Goal: Transaction & Acquisition: Purchase product/service

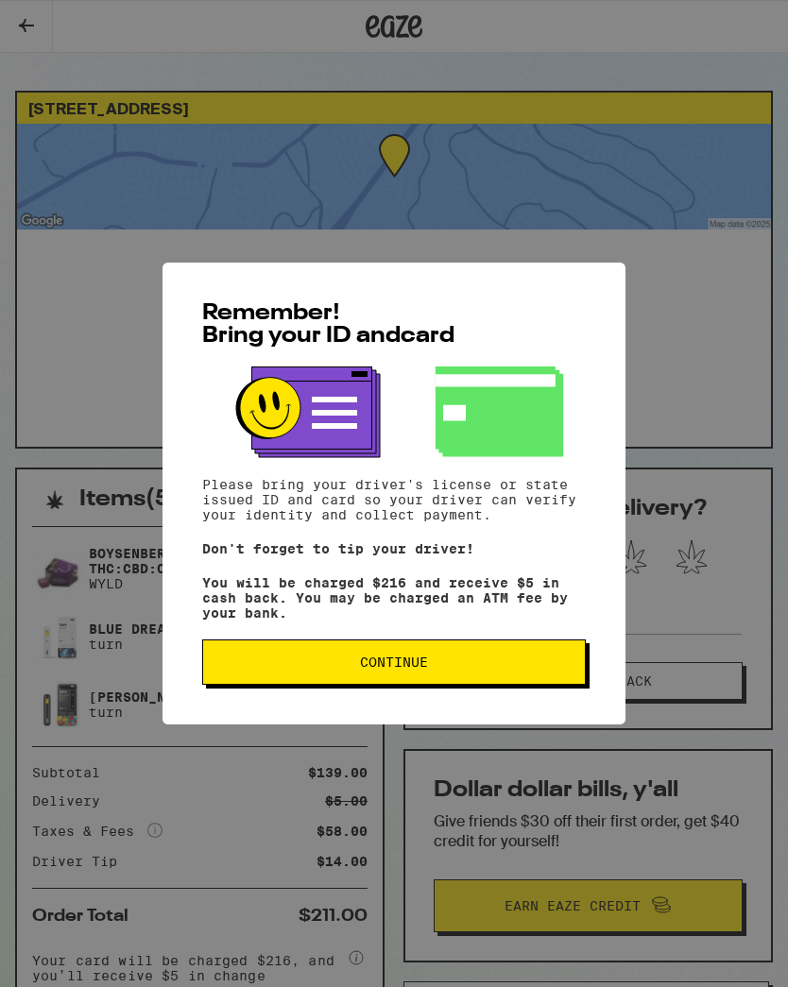
click at [536, 667] on span "Continue" at bounding box center [394, 662] width 352 height 13
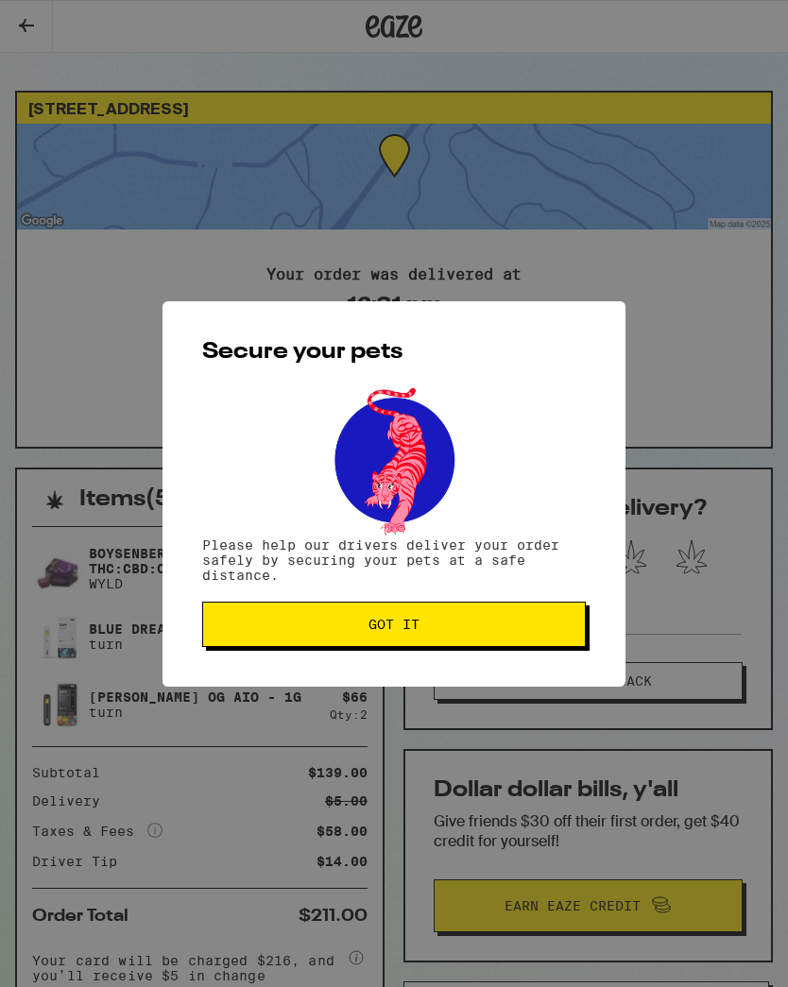
click at [489, 629] on span "Got it" at bounding box center [394, 624] width 352 height 13
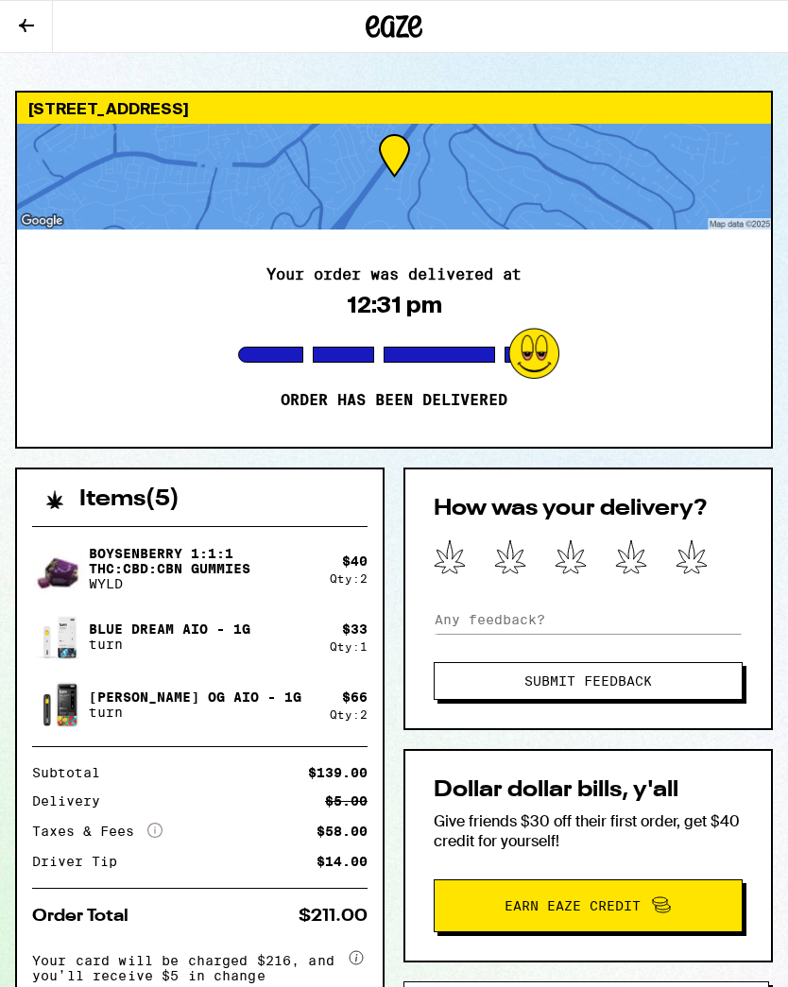
click at [16, 8] on button at bounding box center [26, 27] width 53 height 52
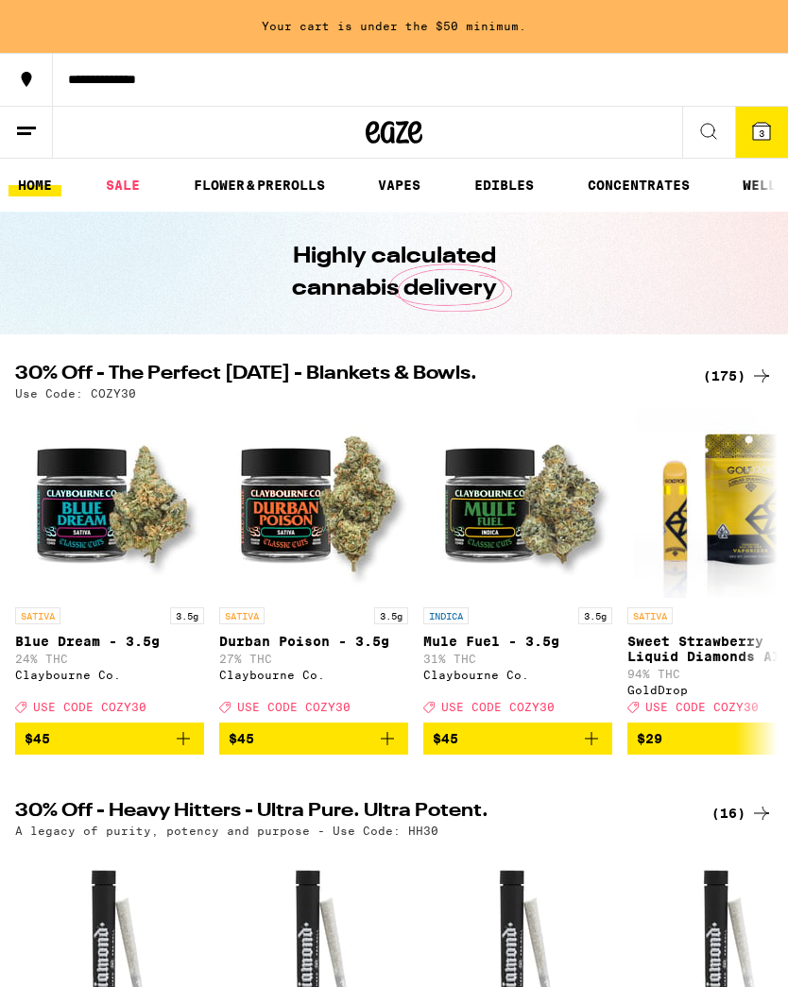
click at [751, 157] on button "3" at bounding box center [761, 132] width 53 height 51
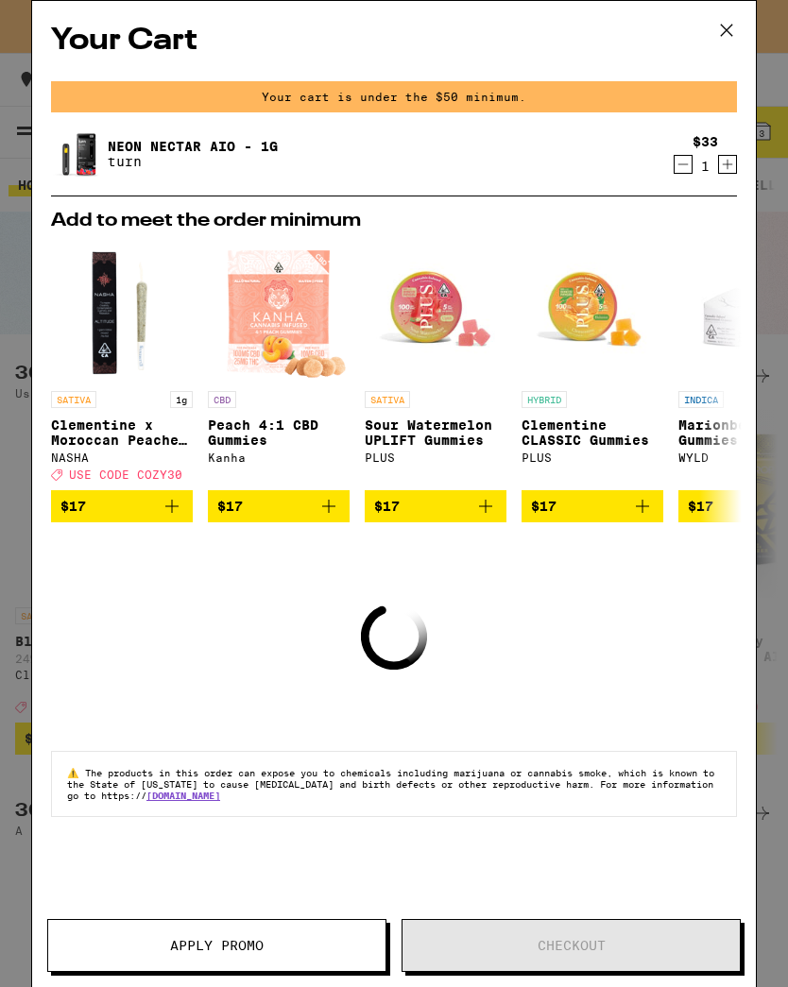
click at [726, 26] on icon at bounding box center [727, 30] width 28 height 28
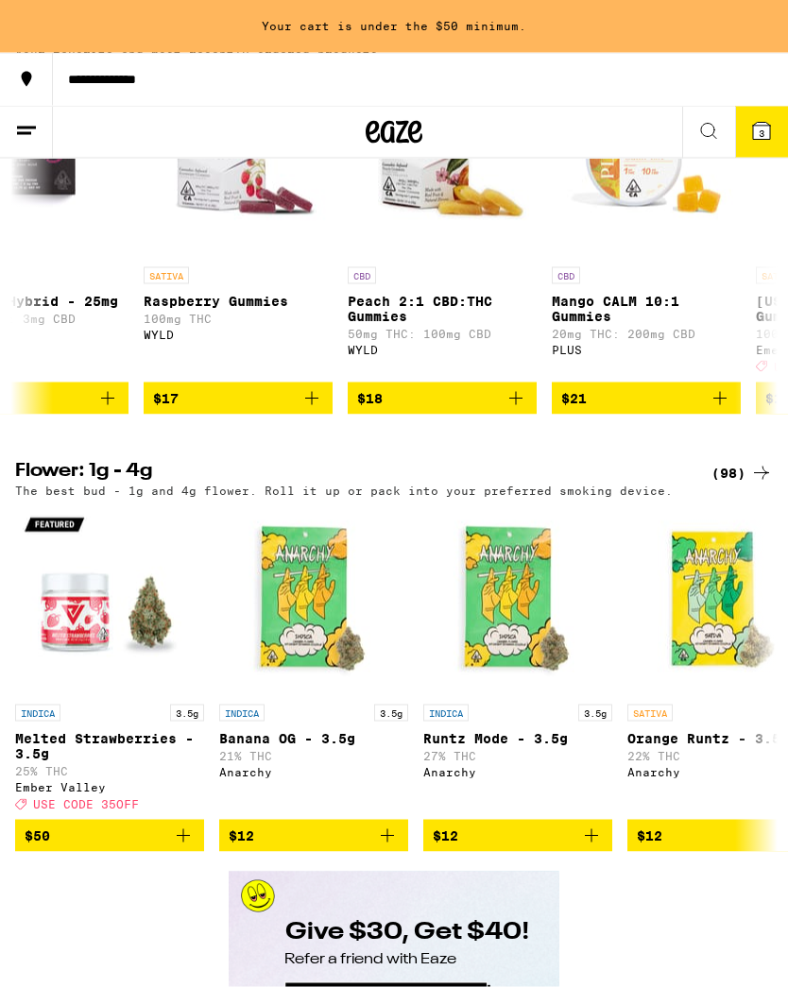
scroll to position [2074, 0]
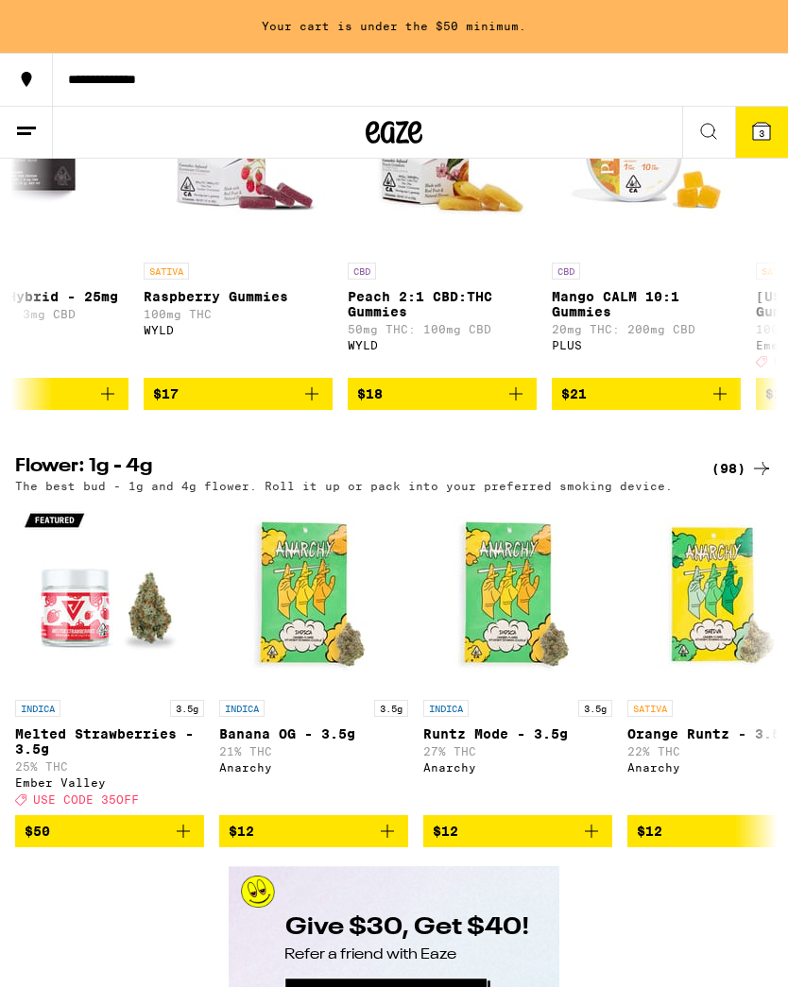
click at [696, 127] on button at bounding box center [708, 133] width 53 height 52
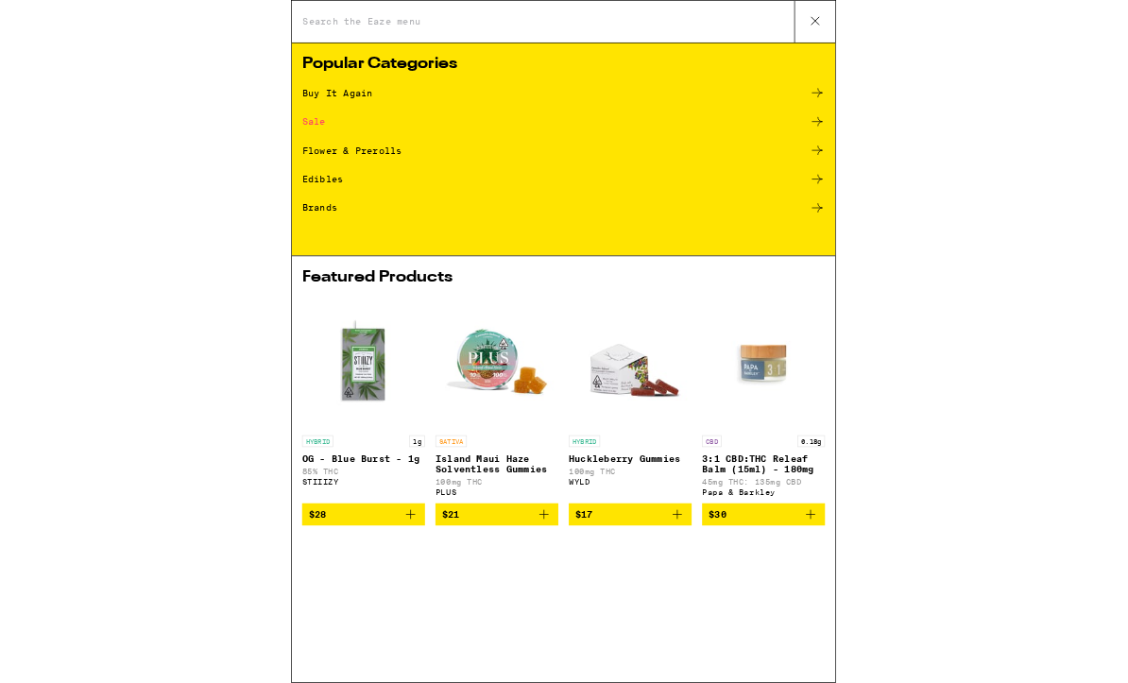
scroll to position [0, 0]
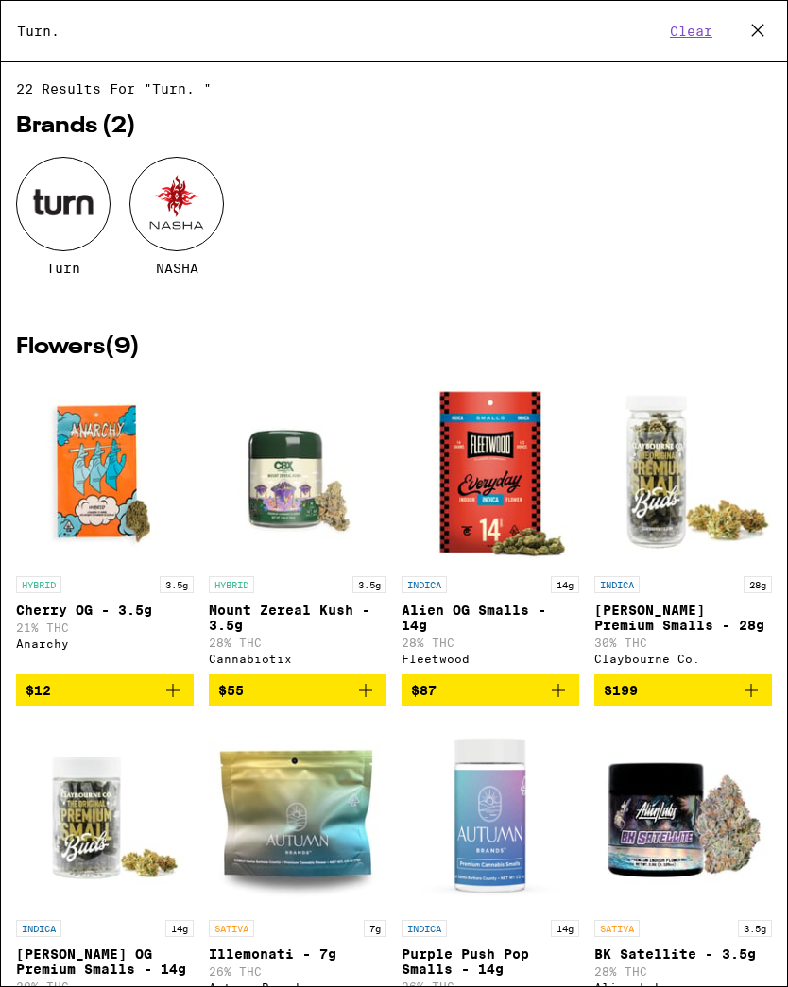
type input "Turn."
click at [77, 215] on div at bounding box center [63, 204] width 94 height 94
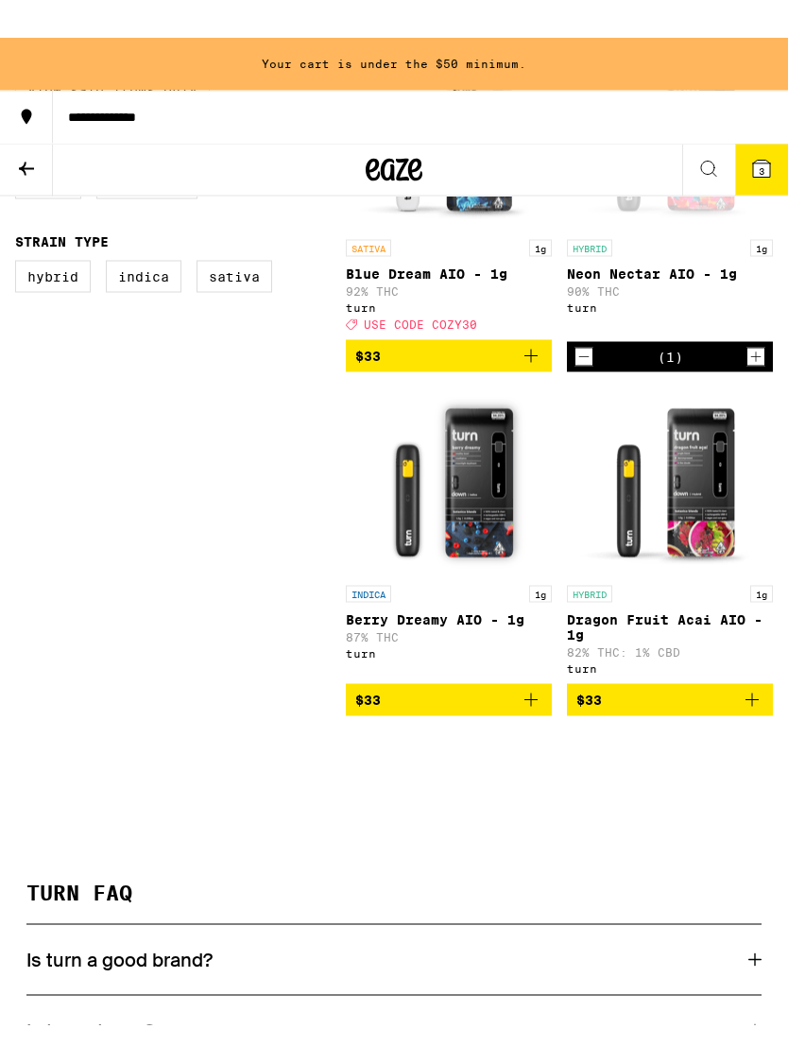
scroll to position [646, 0]
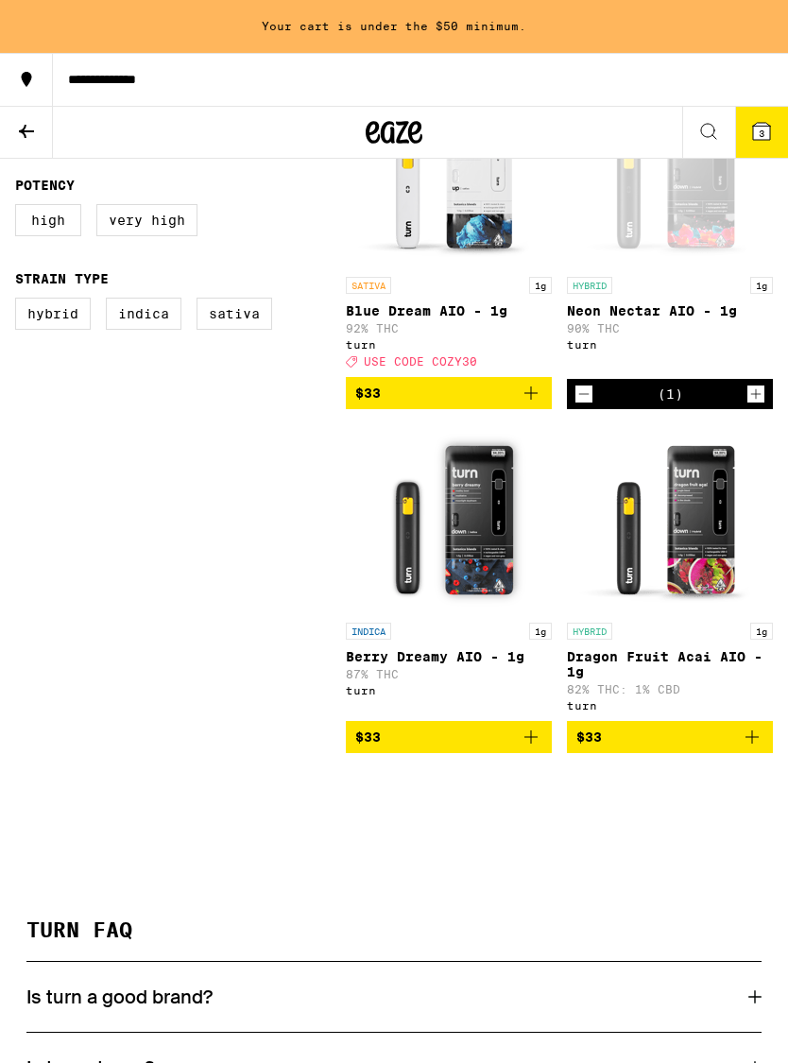
click at [158, 228] on label "Very High" at bounding box center [146, 220] width 101 height 32
click at [20, 208] on input "Very High" at bounding box center [19, 207] width 1 height 1
checkbox input "true"
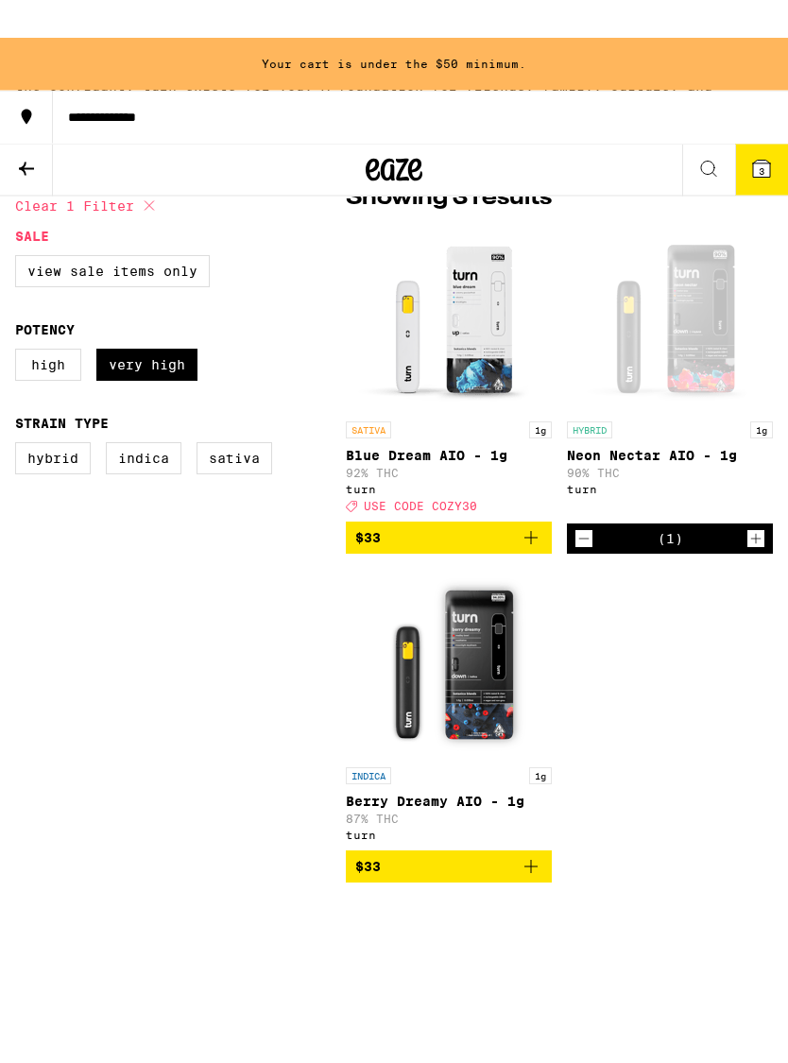
scroll to position [466, 0]
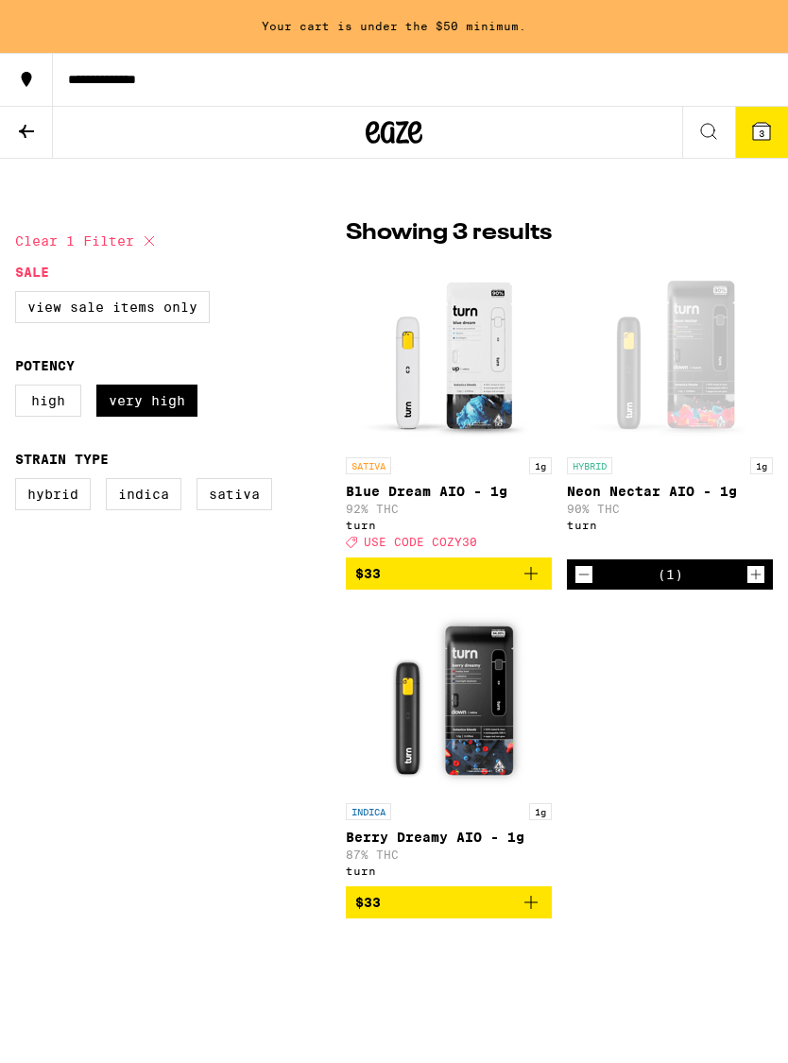
click at [46, 417] on label "High" at bounding box center [48, 401] width 66 height 32
click at [20, 388] on input "High" at bounding box center [19, 387] width 1 height 1
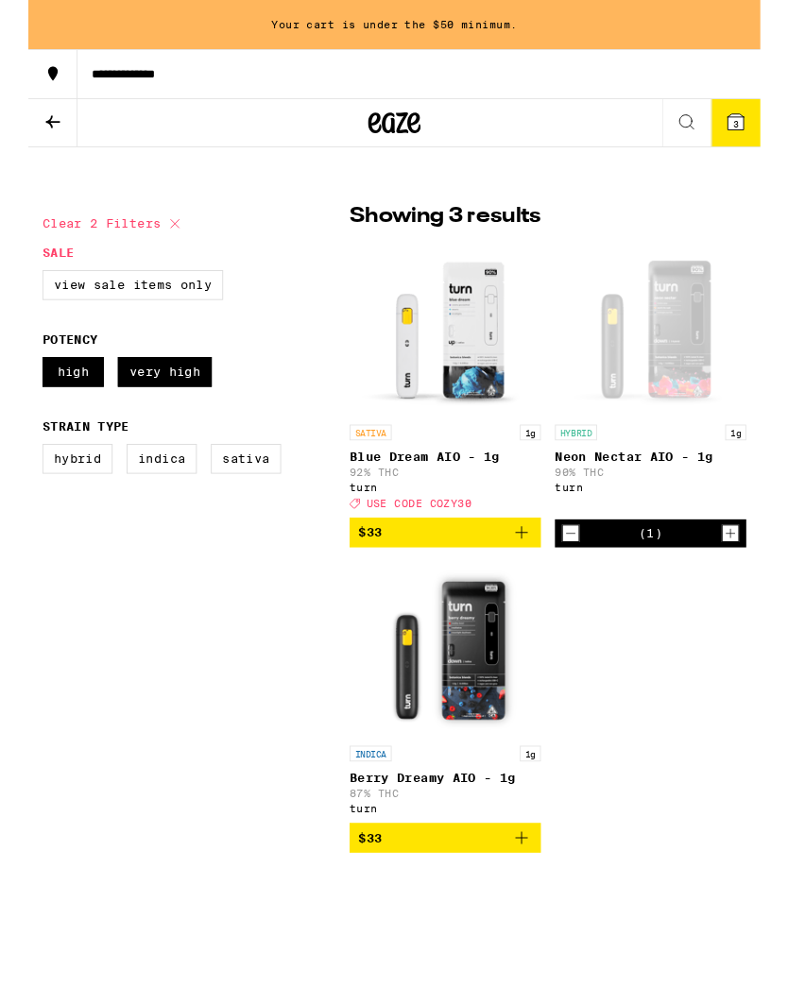
scroll to position [541, 0]
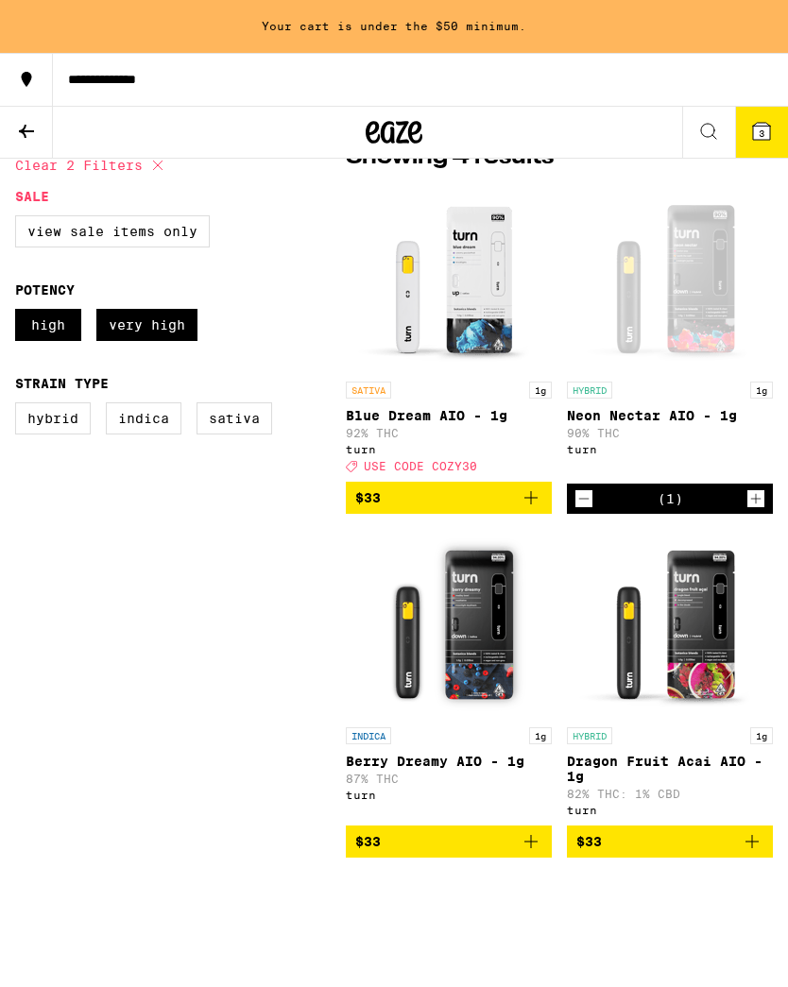
click at [52, 327] on label "High" at bounding box center [48, 325] width 66 height 32
click at [20, 313] on input "High" at bounding box center [19, 312] width 1 height 1
checkbox input "false"
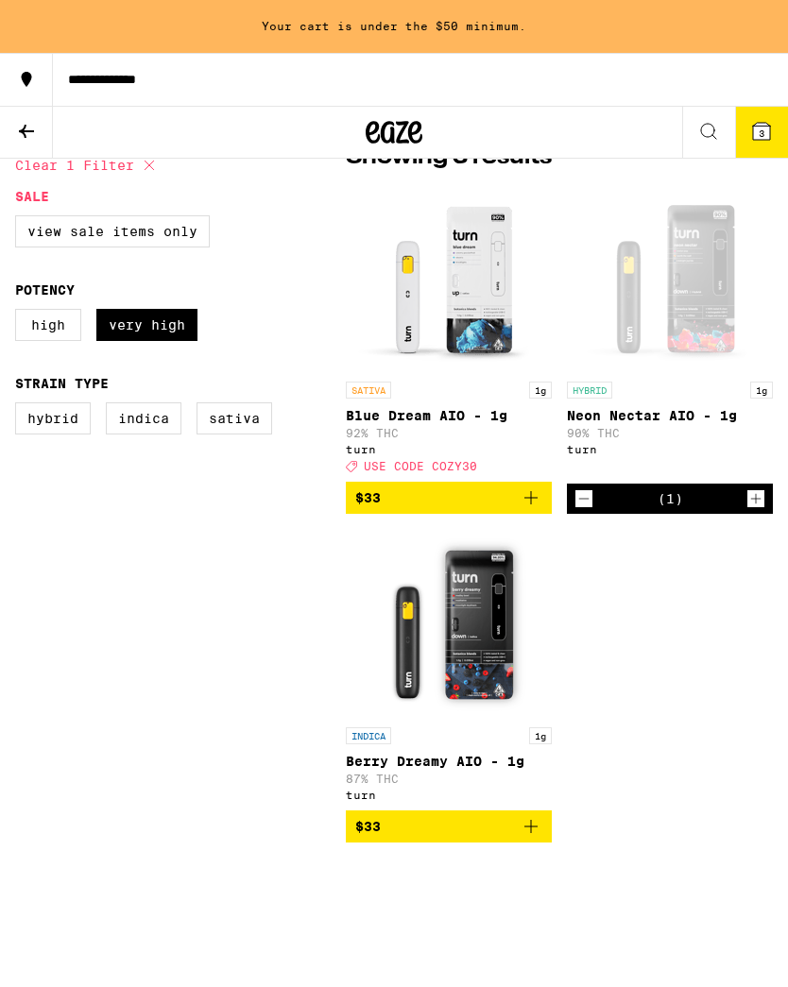
click at [156, 341] on label "Very High" at bounding box center [146, 325] width 101 height 32
click at [20, 313] on input "Very High" at bounding box center [19, 312] width 1 height 1
checkbox input "false"
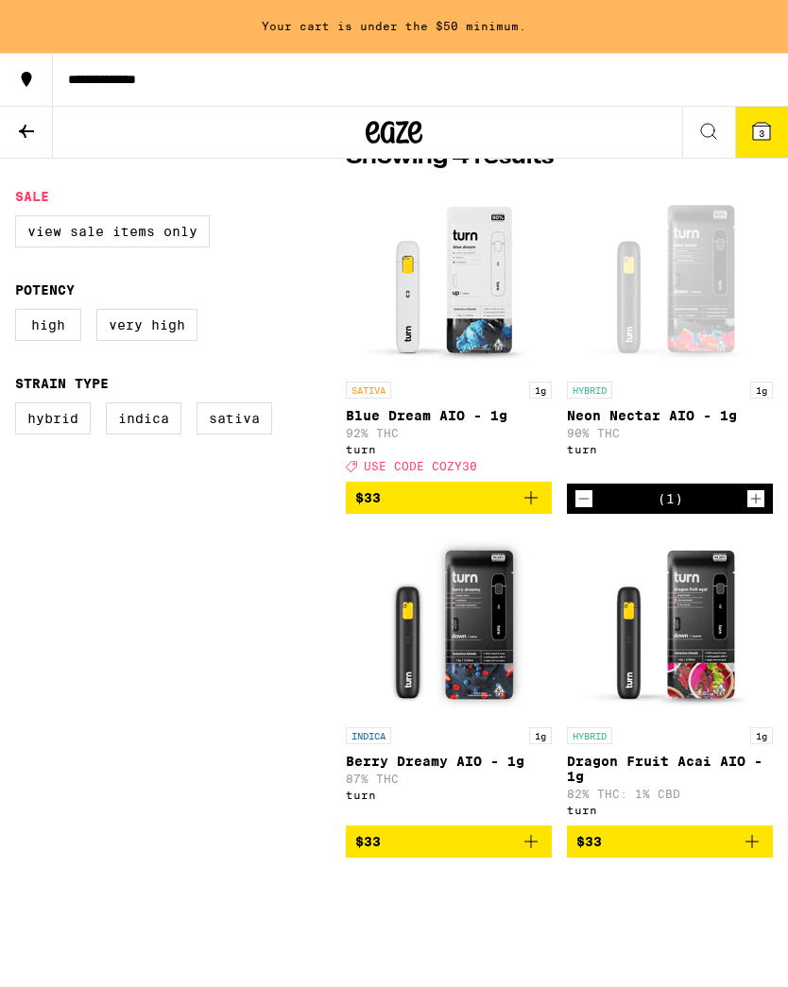
click at [745, 853] on icon "Add to bag" at bounding box center [752, 842] width 23 height 23
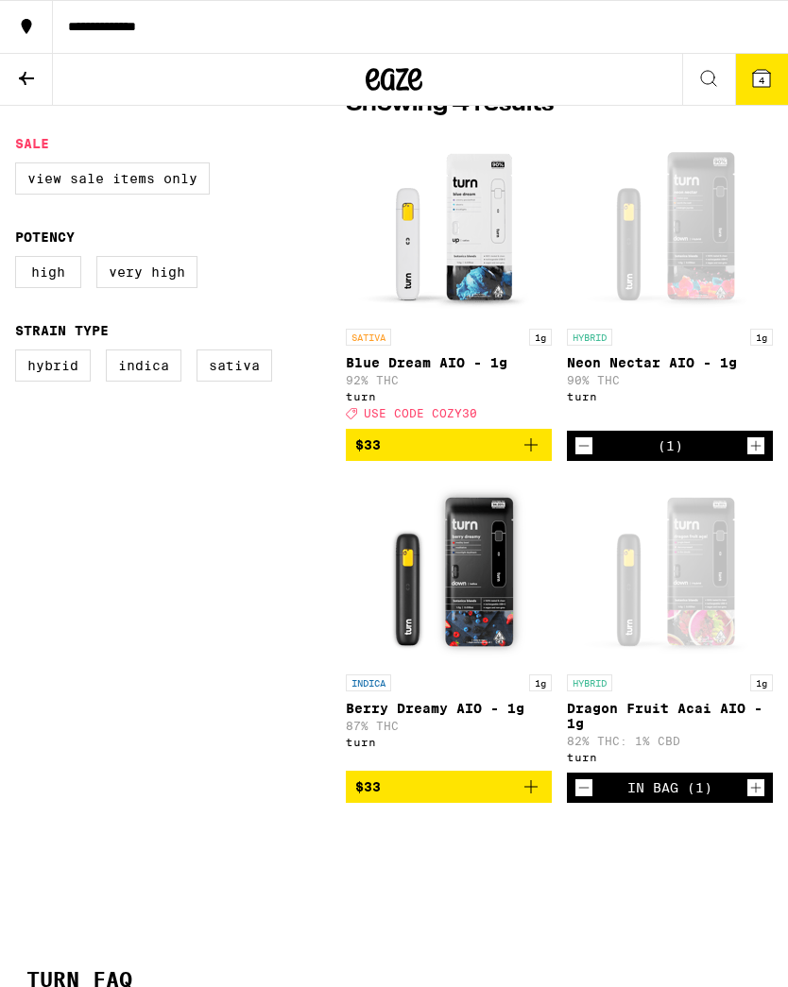
click at [742, 803] on div "In Bag (1)" at bounding box center [670, 788] width 206 height 30
click at [754, 799] on icon "Increment" at bounding box center [755, 788] width 17 height 23
click at [726, 421] on div "HYBRID 1g Neon Nectar AIO - 1g 90% THC turn" at bounding box center [670, 375] width 206 height 93
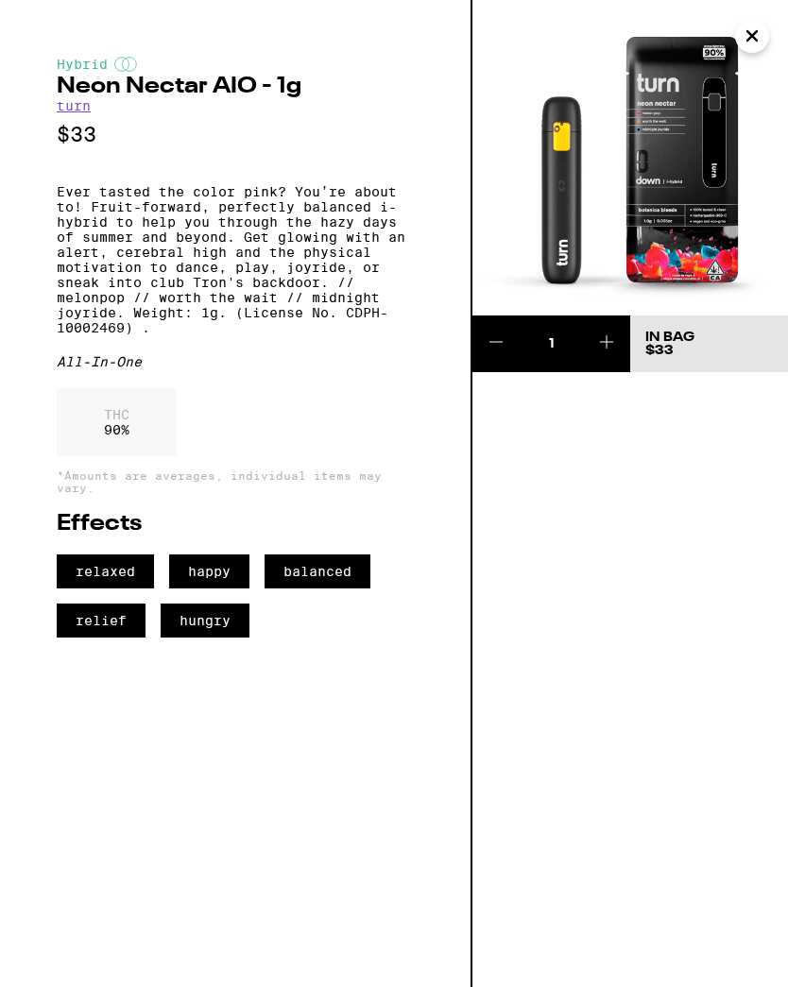
click at [599, 349] on icon at bounding box center [606, 342] width 23 height 23
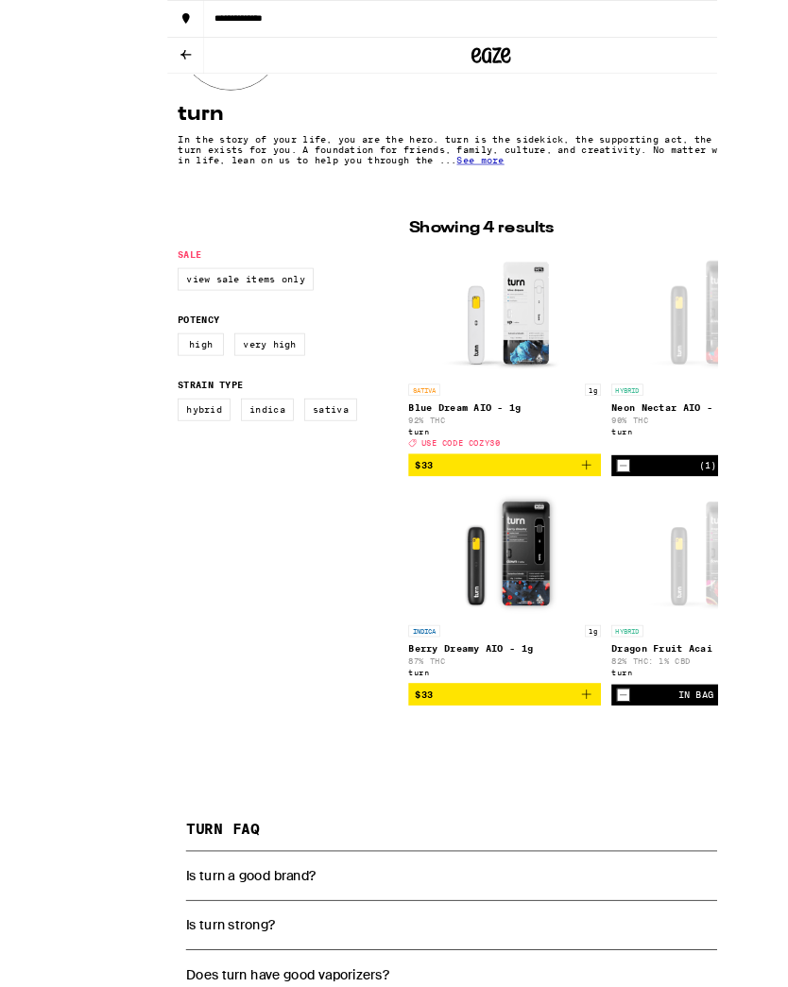
scroll to position [526, 0]
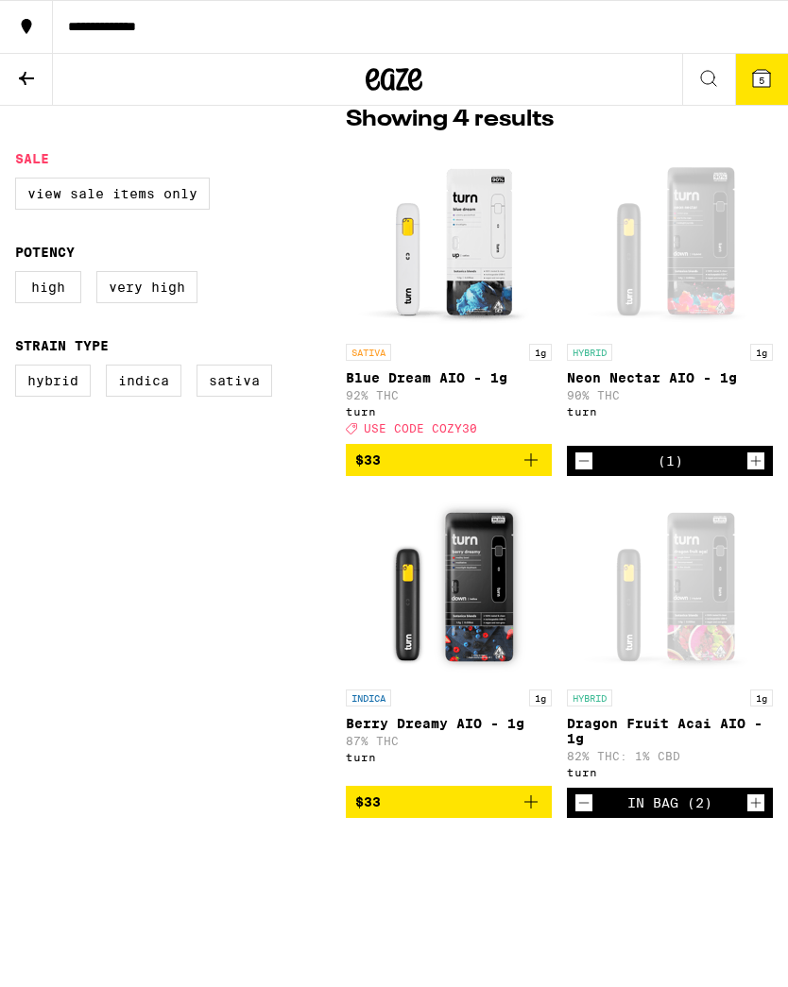
click at [422, 435] on span "USE CODE COZY30" at bounding box center [420, 428] width 113 height 12
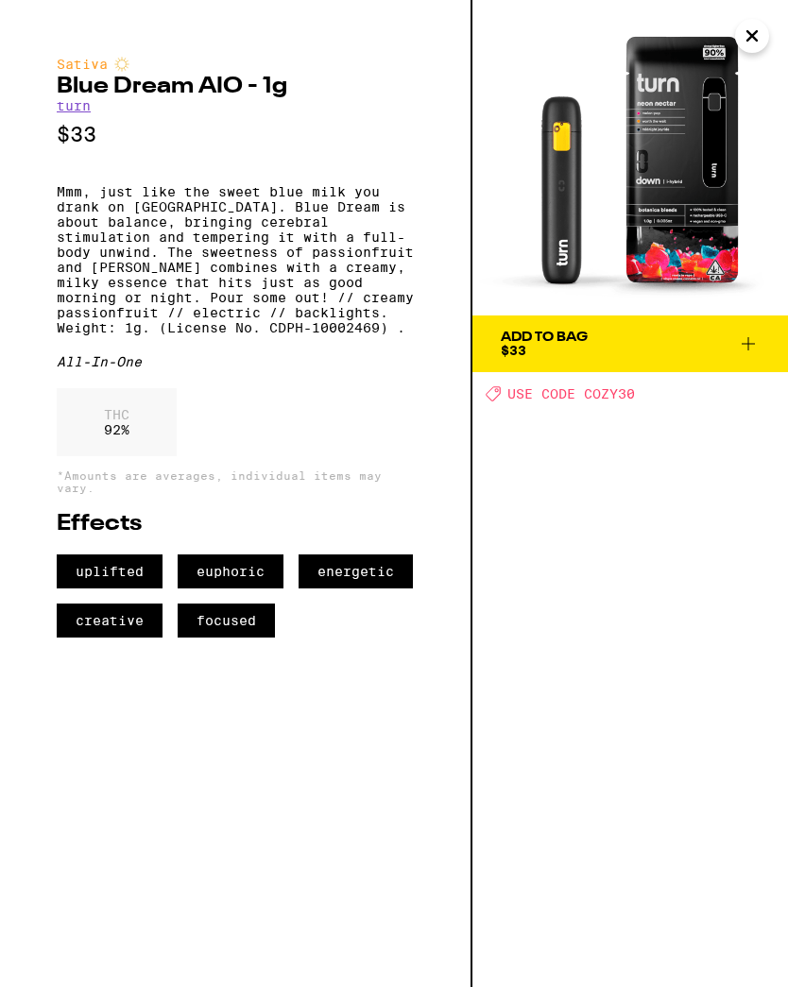
click at [746, 32] on icon "Close" at bounding box center [752, 36] width 23 height 28
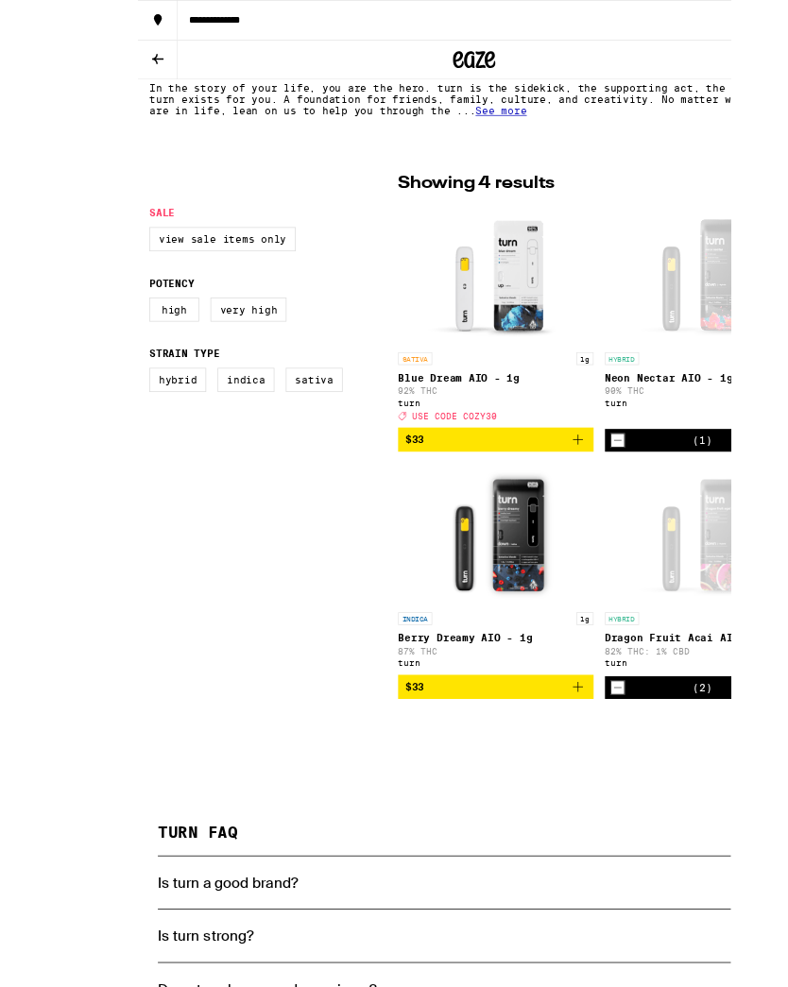
scroll to position [626, 0]
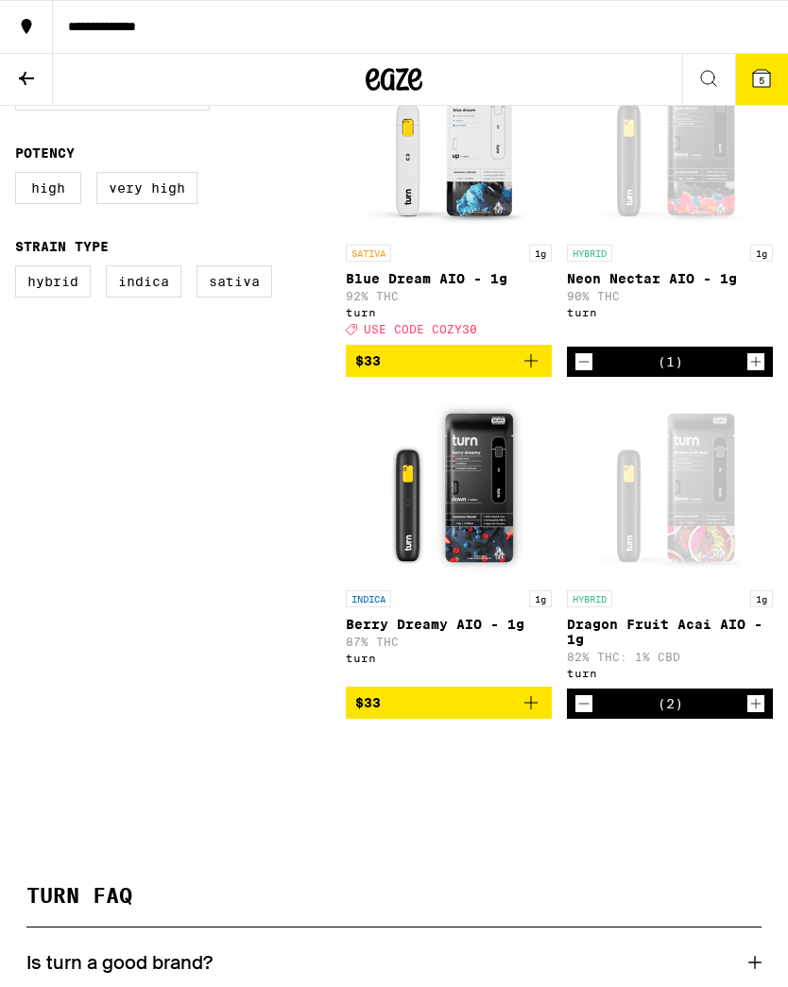
click at [586, 715] on icon "Decrement" at bounding box center [583, 704] width 17 height 23
click at [755, 373] on icon "Increment" at bounding box center [755, 362] width 17 height 23
click at [751, 369] on icon "Increment" at bounding box center [755, 362] width 17 height 23
click at [24, 86] on icon at bounding box center [26, 78] width 23 height 23
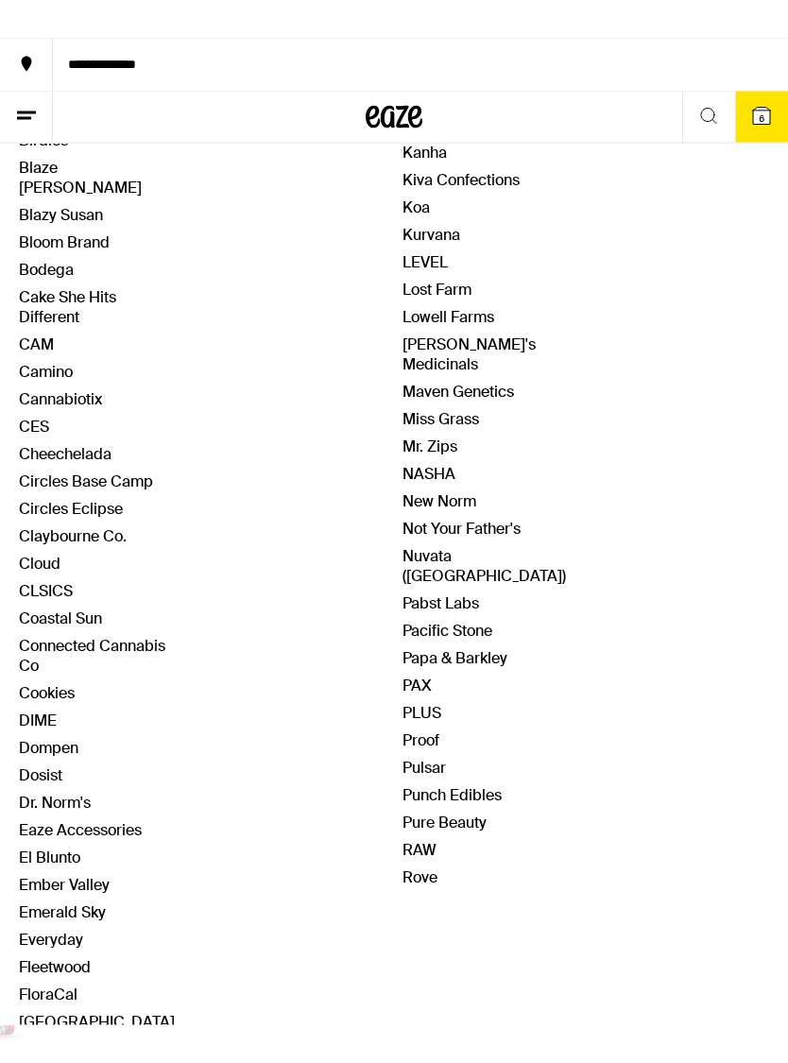
scroll to position [414, 0]
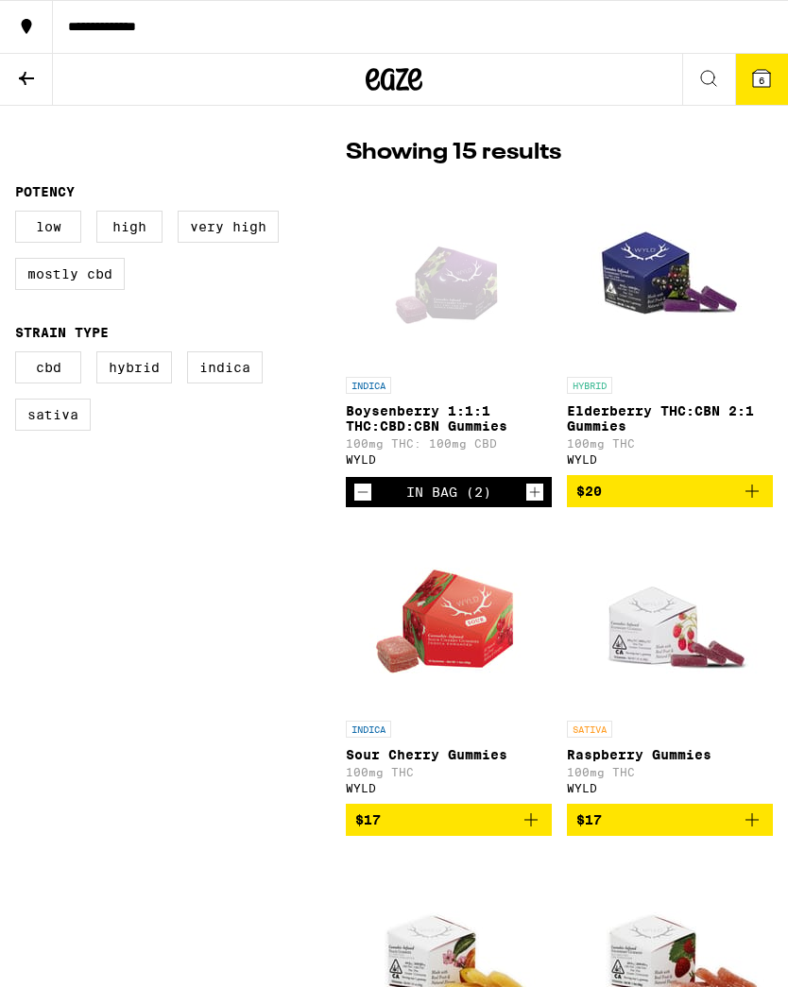
scroll to position [491, 0]
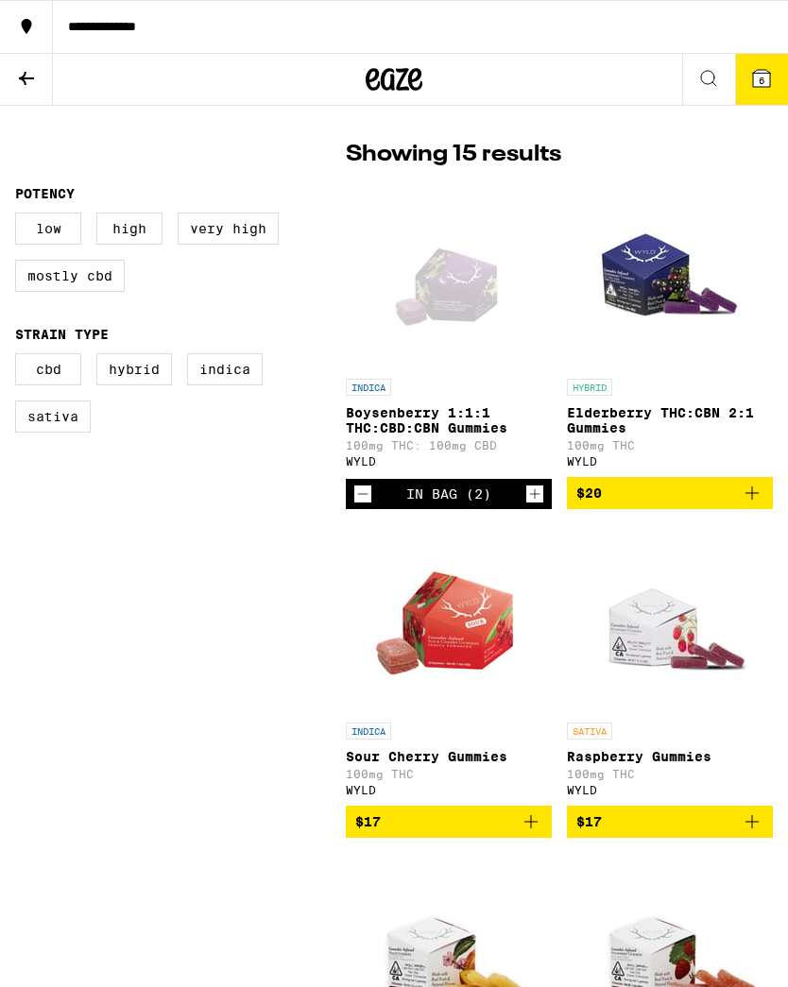
click at [530, 506] on icon "Increment" at bounding box center [534, 494] width 17 height 23
click at [368, 506] on icon "Decrement" at bounding box center [362, 494] width 17 height 23
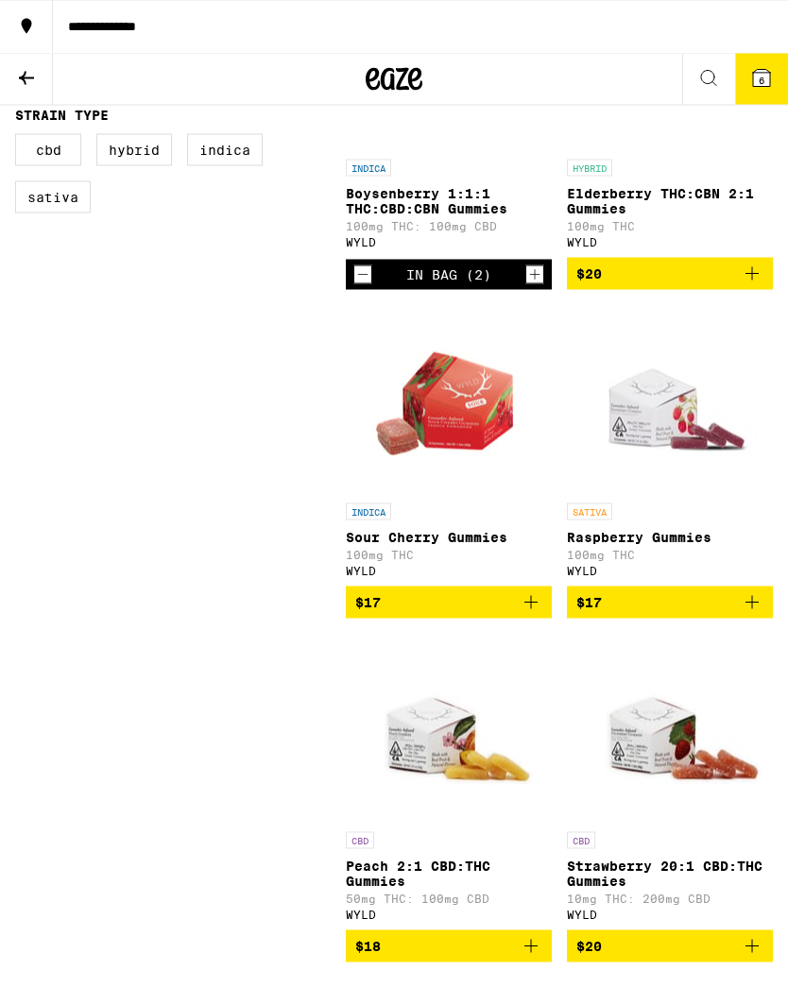
scroll to position [713, 0]
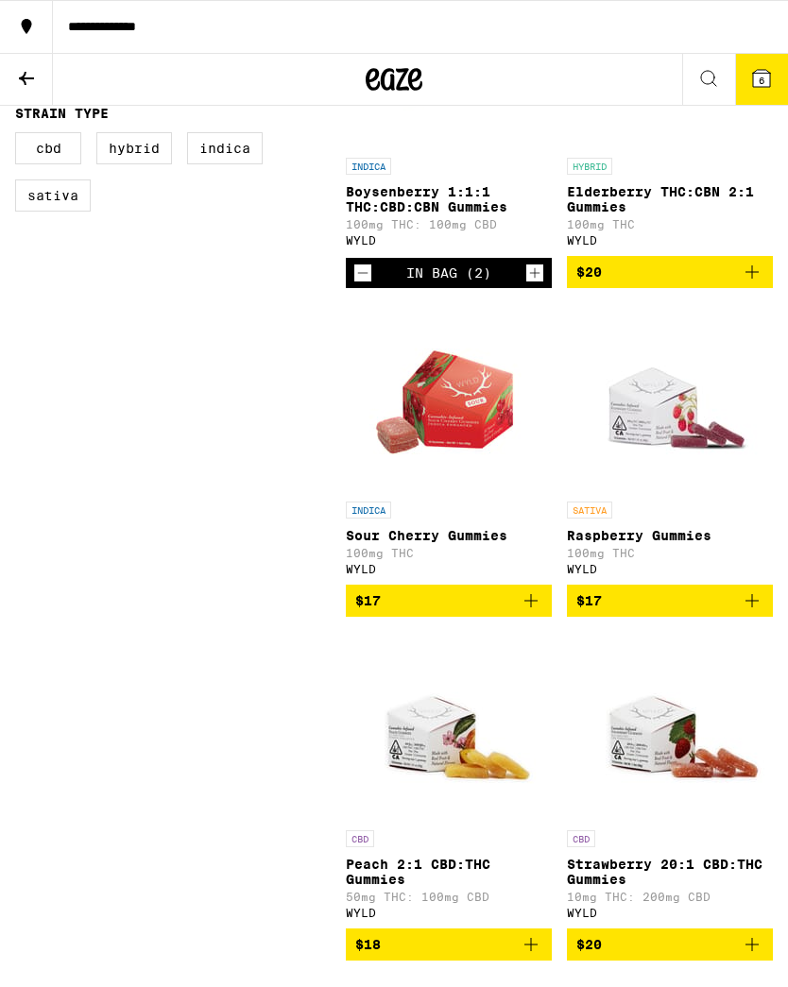
click at [761, 78] on span "6" at bounding box center [762, 80] width 6 height 11
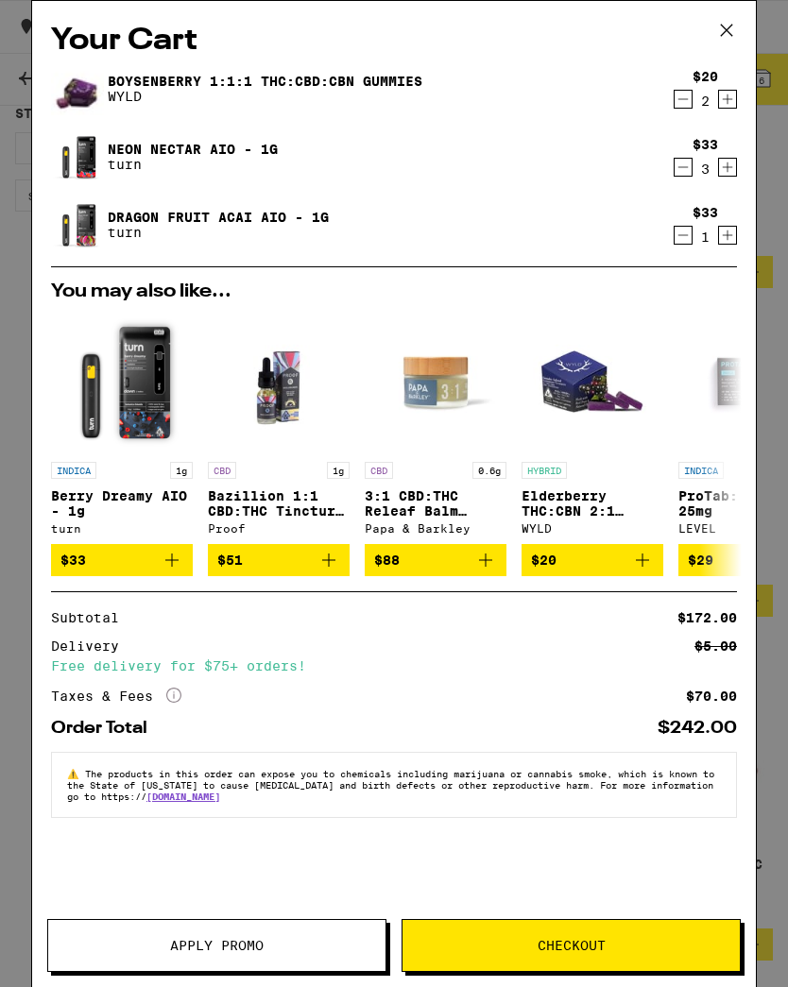
click at [724, 45] on button at bounding box center [726, 31] width 59 height 60
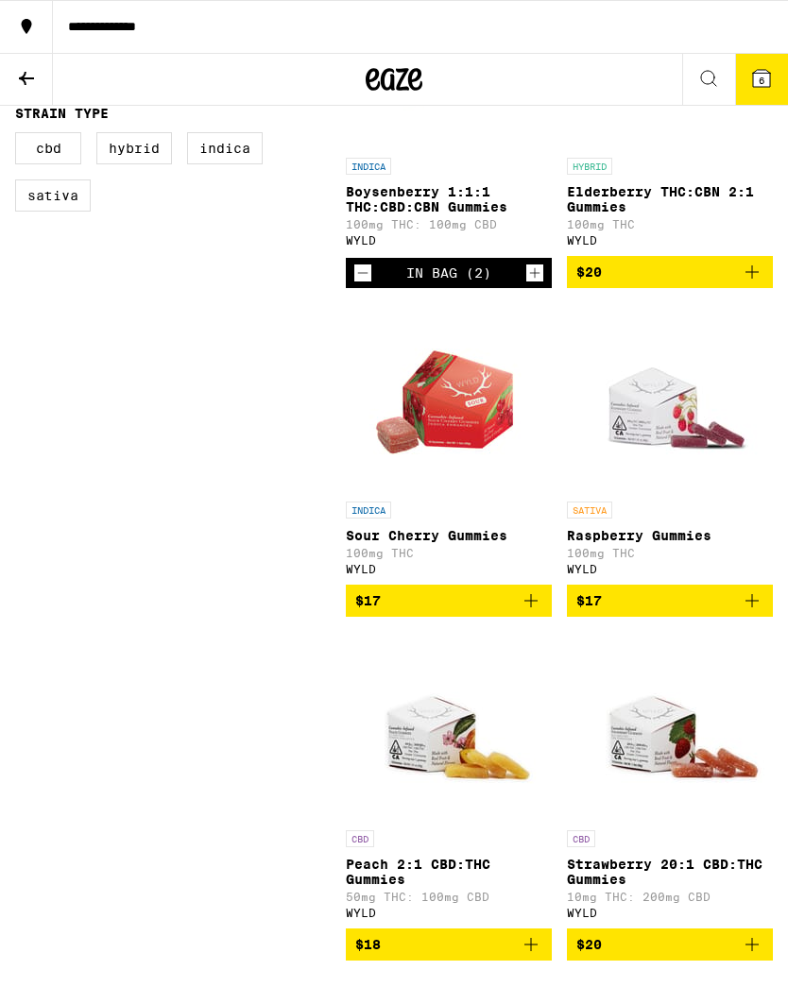
click at [27, 79] on icon at bounding box center [26, 78] width 23 height 23
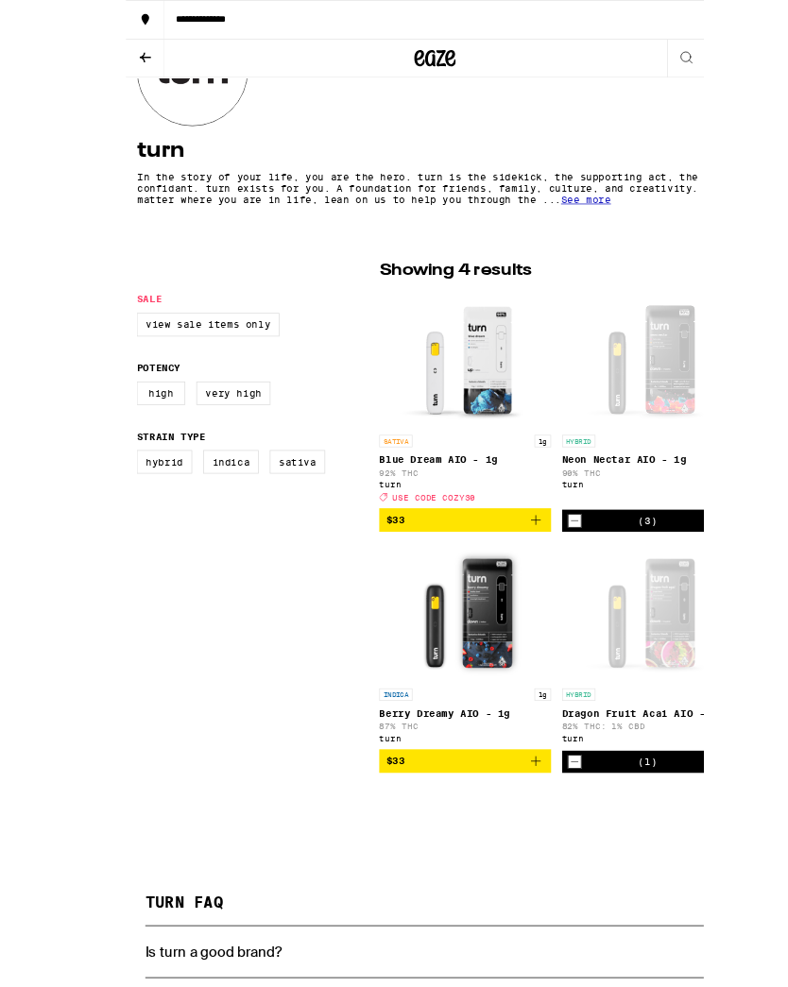
scroll to position [421, 0]
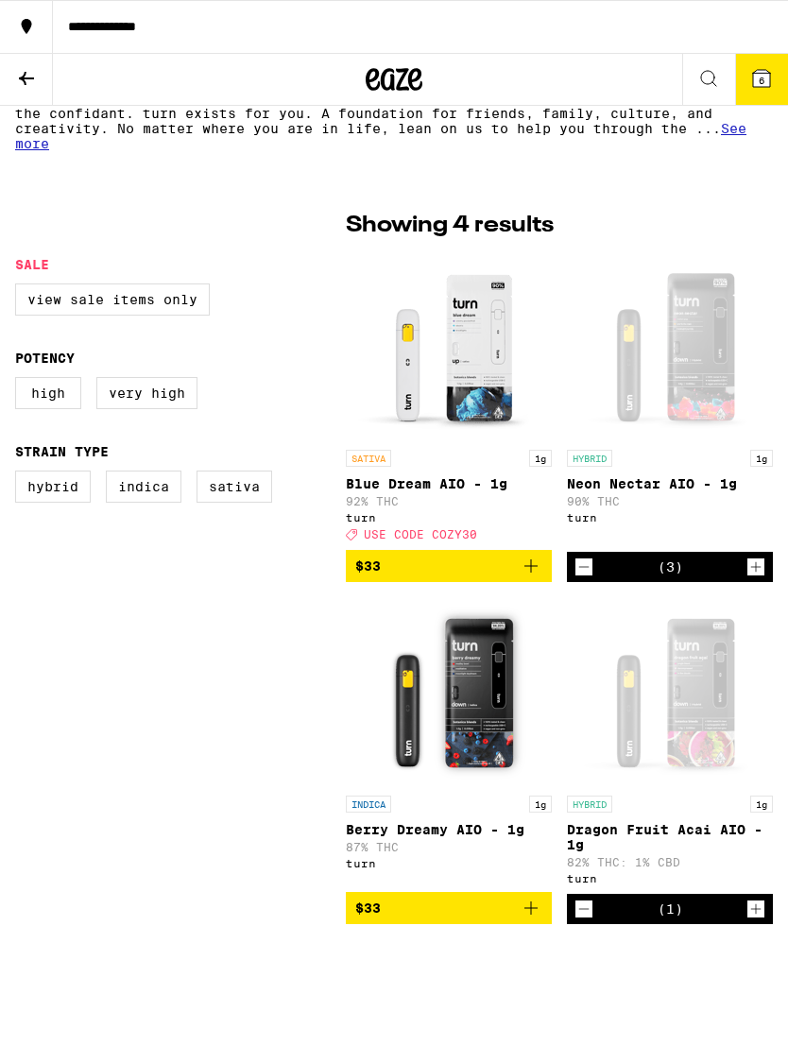
click at [767, 72] on icon at bounding box center [761, 78] width 17 height 17
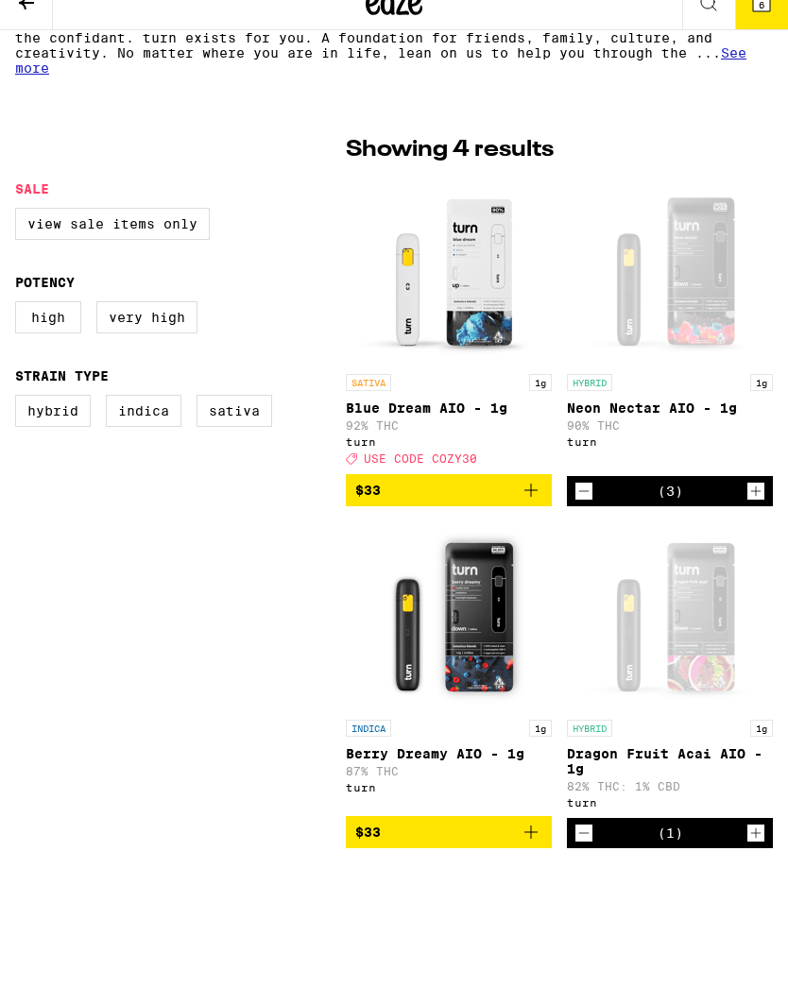
scroll to position [496, 0]
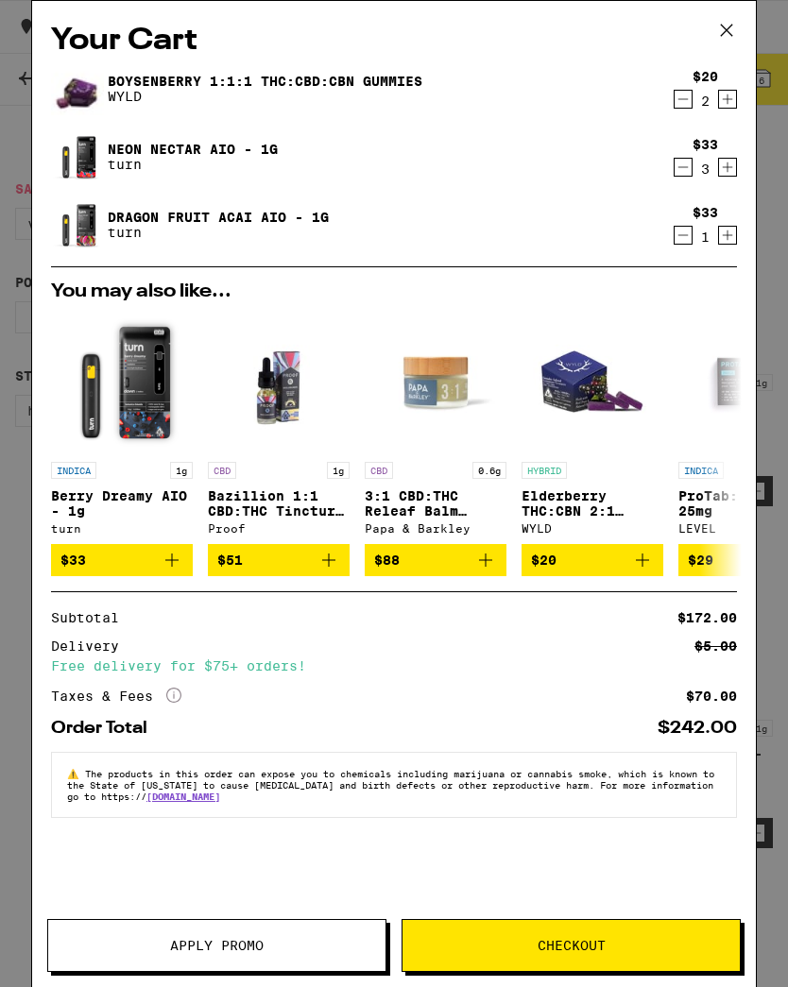
click at [286, 944] on span "Apply Promo" at bounding box center [216, 945] width 337 height 13
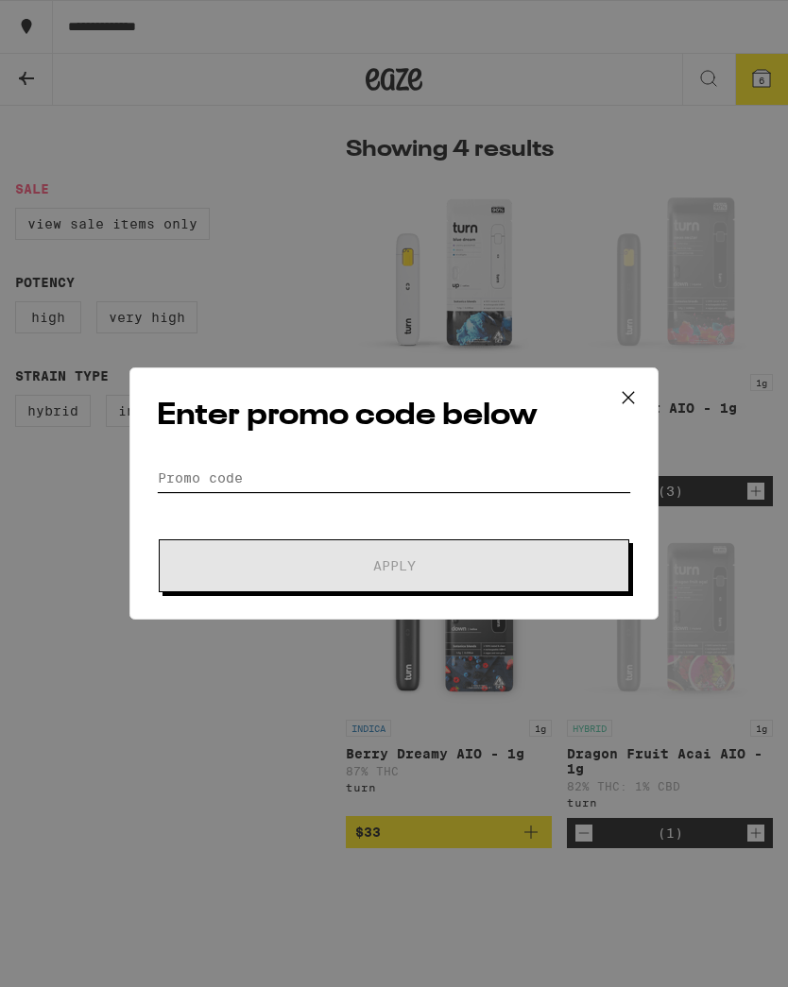
click at [214, 465] on input "Promo Code" at bounding box center [394, 478] width 474 height 28
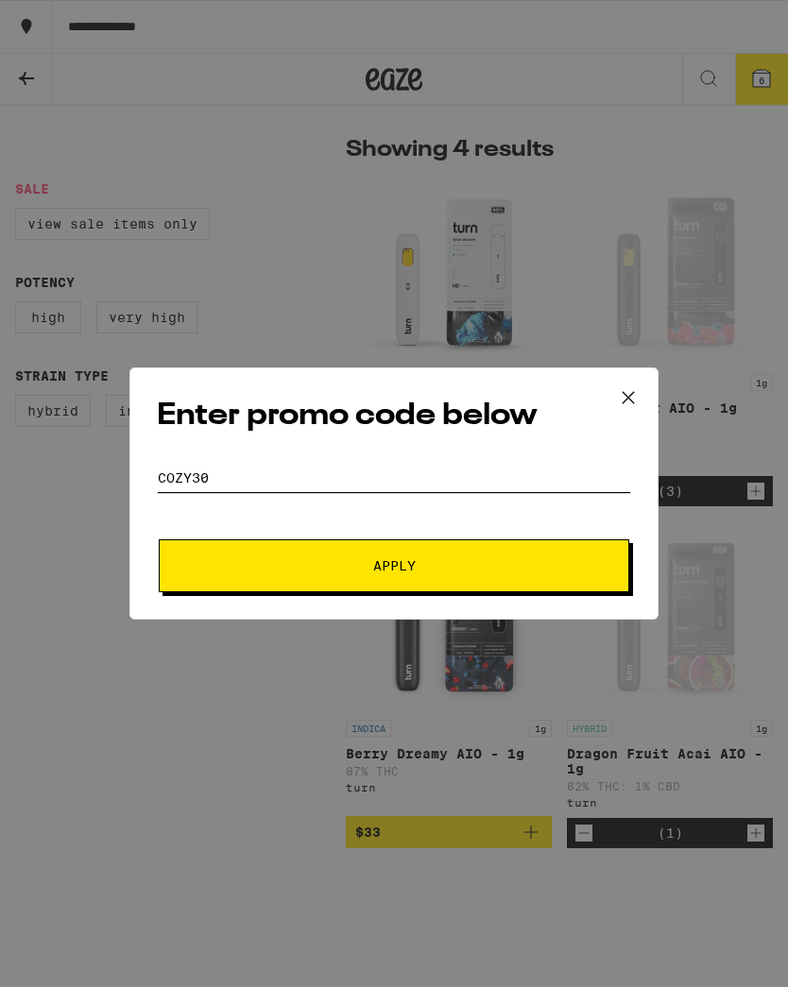
type input "Cozy30"
click at [460, 576] on button "Apply" at bounding box center [394, 566] width 471 height 53
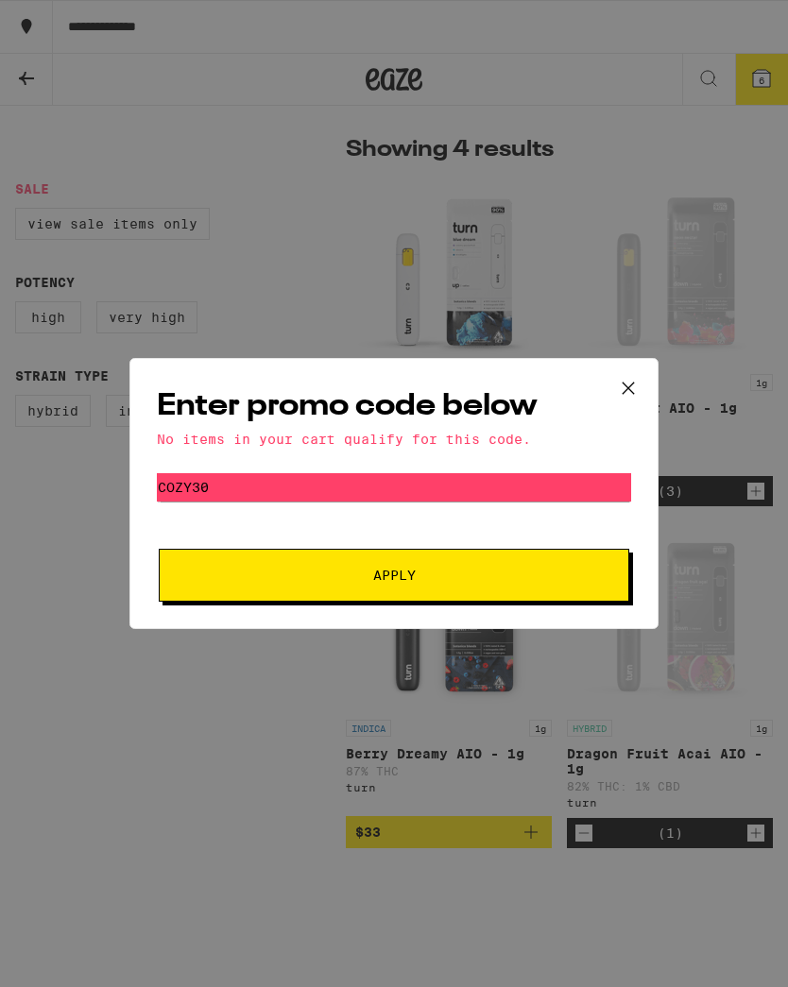
click at [626, 392] on icon at bounding box center [628, 388] width 28 height 28
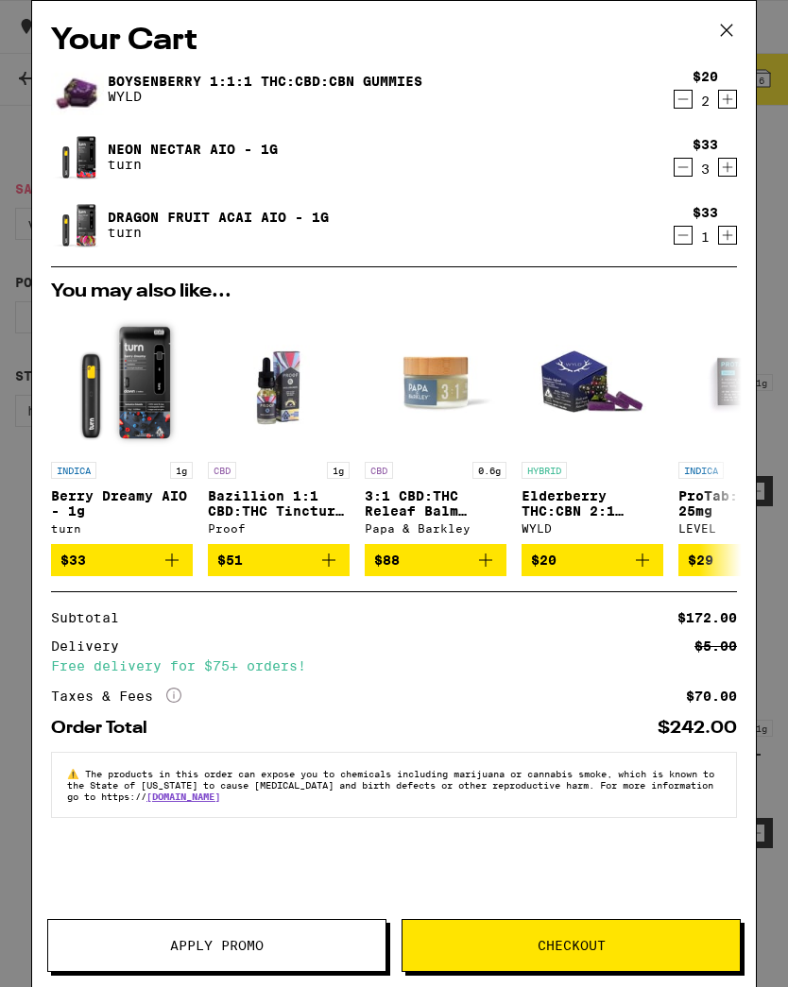
click at [631, 953] on button "Checkout" at bounding box center [571, 945] width 339 height 53
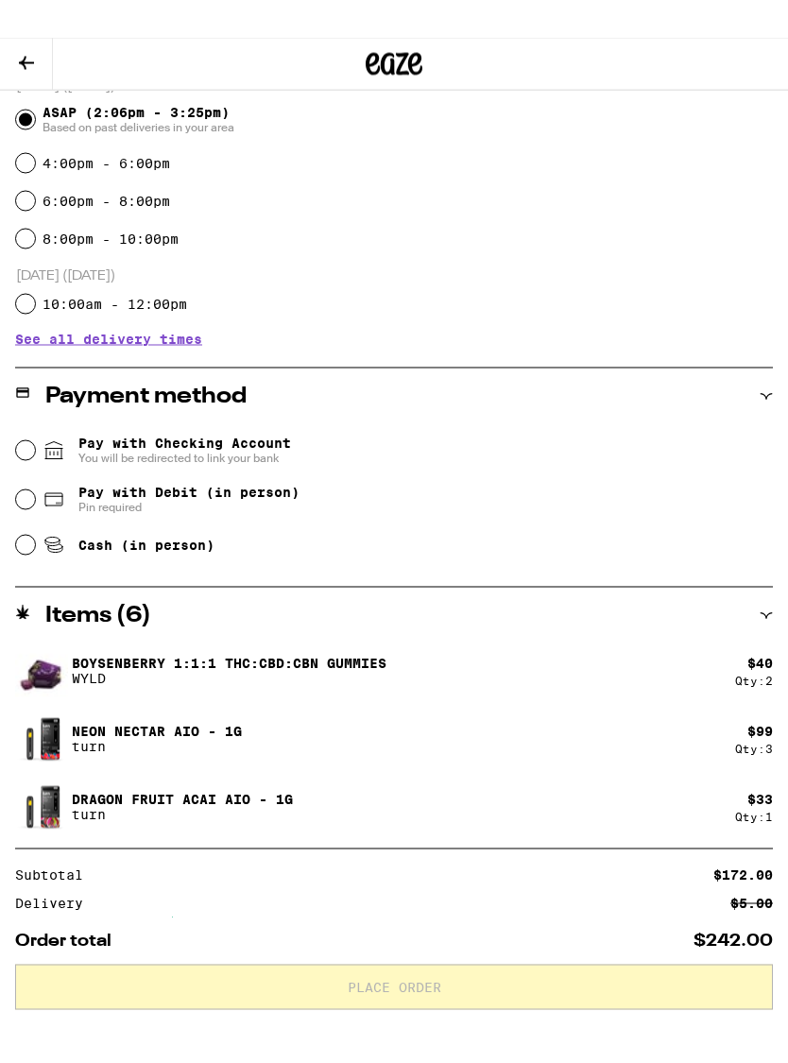
scroll to position [455, 0]
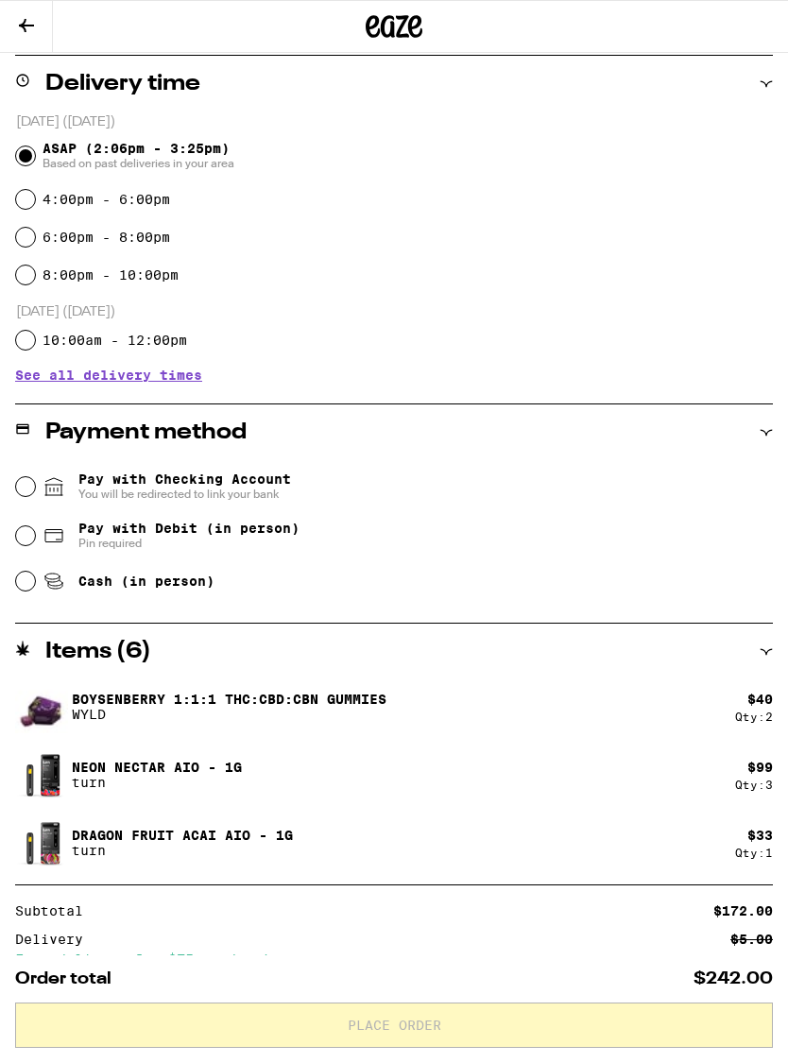
click at [250, 524] on span "Pay with Debit (in person)" at bounding box center [188, 528] width 221 height 15
click at [35, 526] on input "Pay with Debit (in person) Pin required" at bounding box center [25, 535] width 19 height 19
radio input "true"
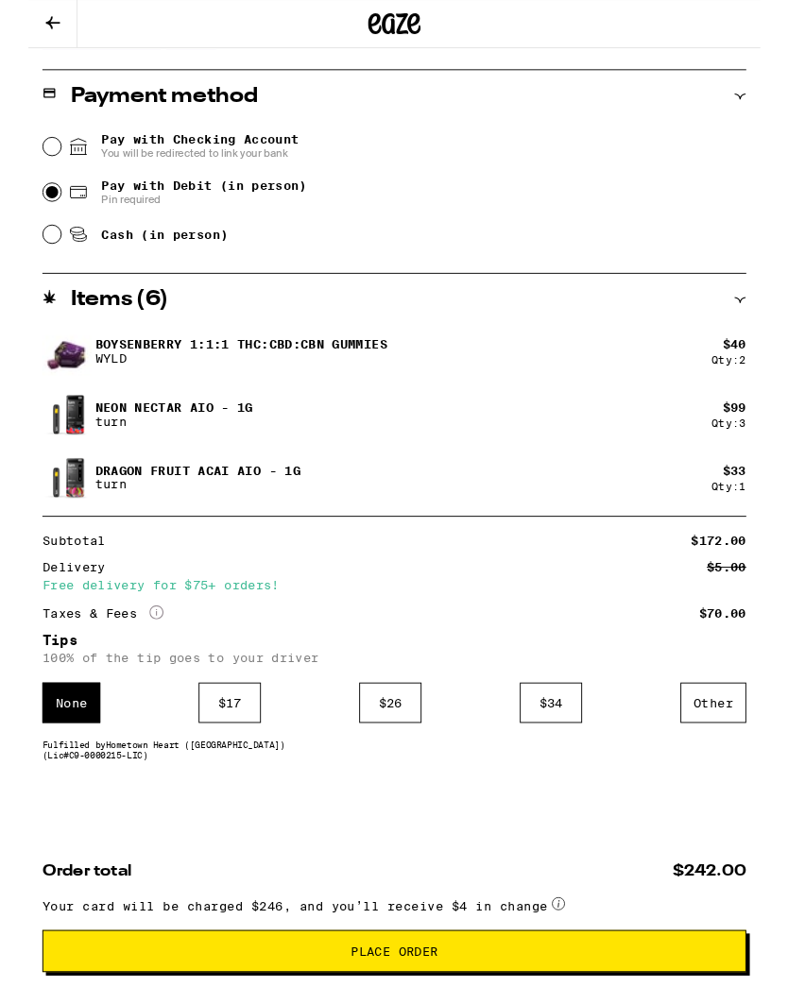
scroll to position [871, 0]
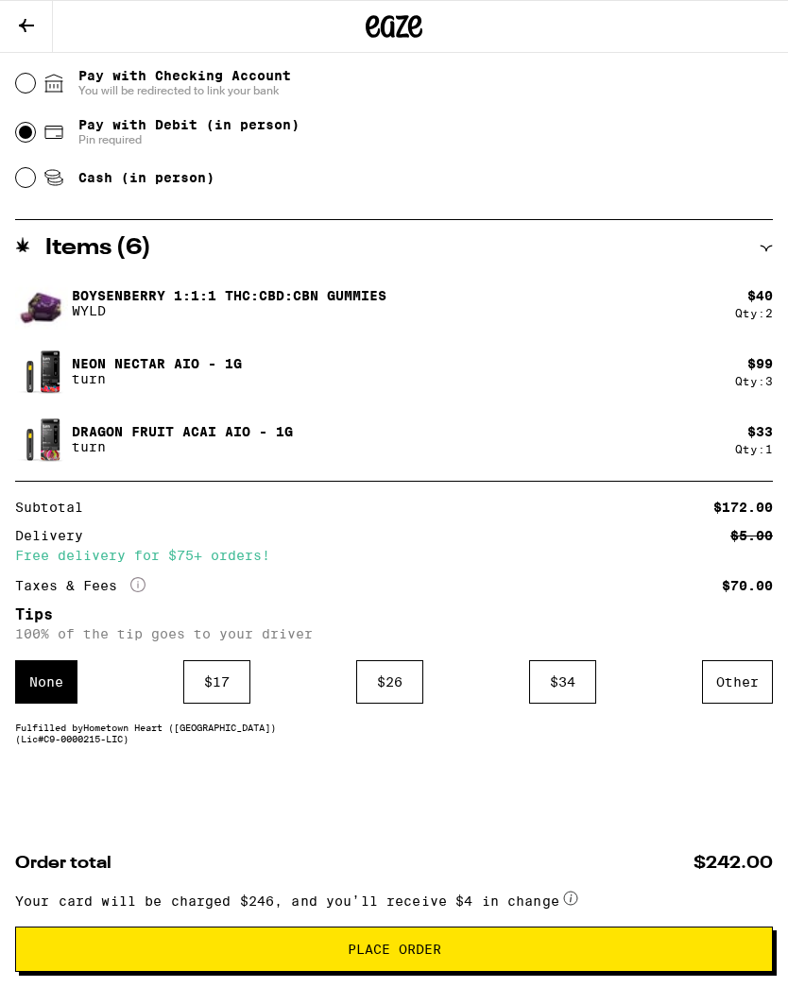
click at [718, 678] on div "Other" at bounding box center [737, 682] width 71 height 43
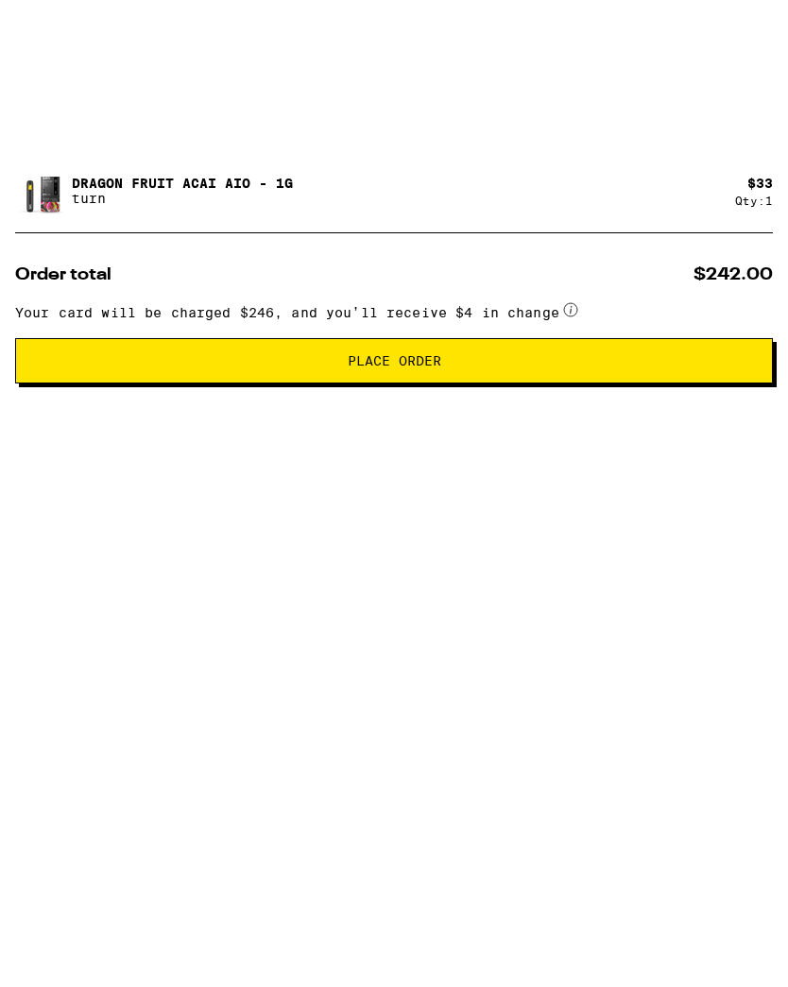
scroll to position [930, 0]
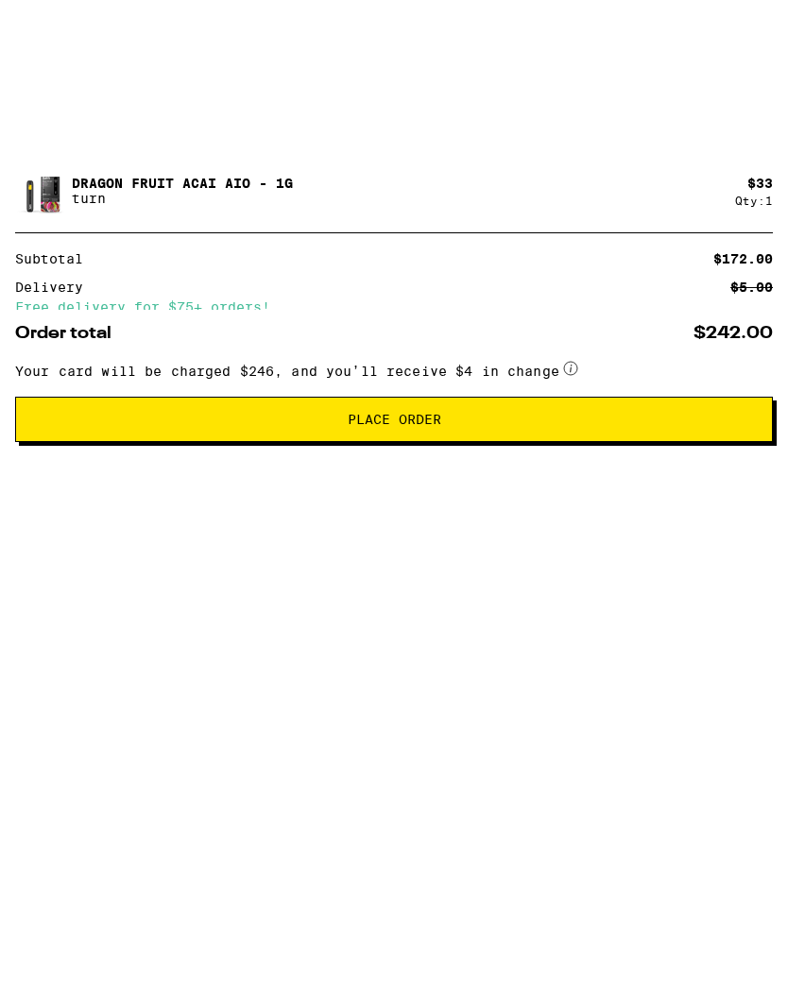
click at [754, 650] on div "Save" at bounding box center [756, 671] width 34 height 42
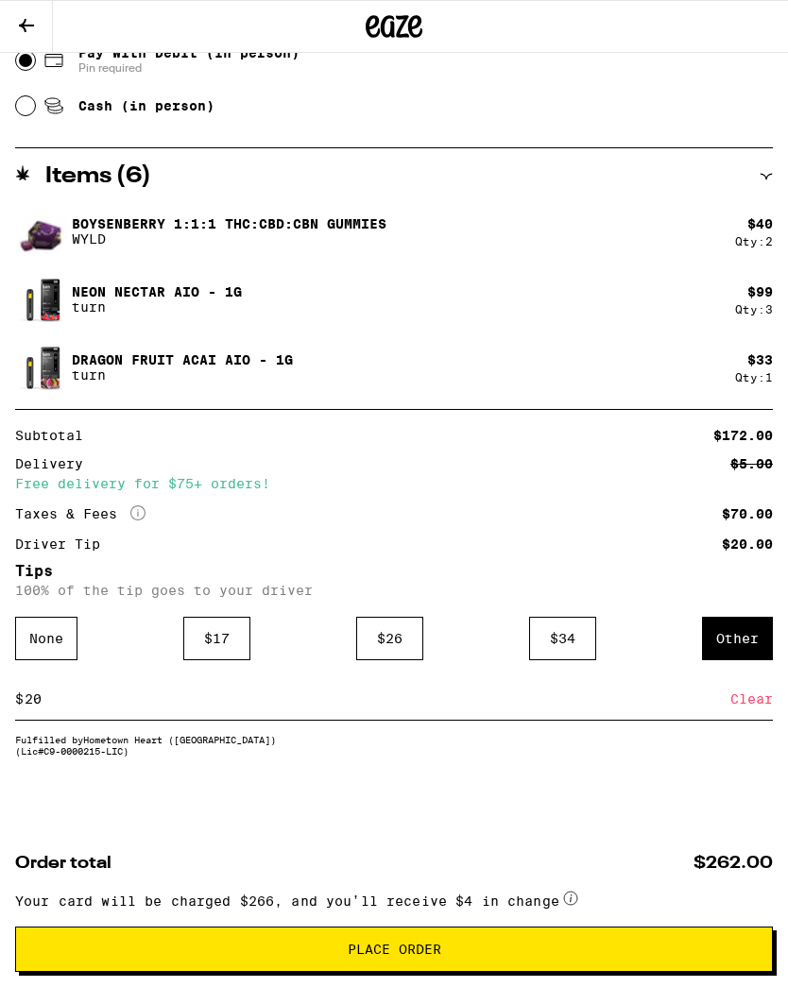
click at [66, 708] on input "20" at bounding box center [377, 699] width 707 height 17
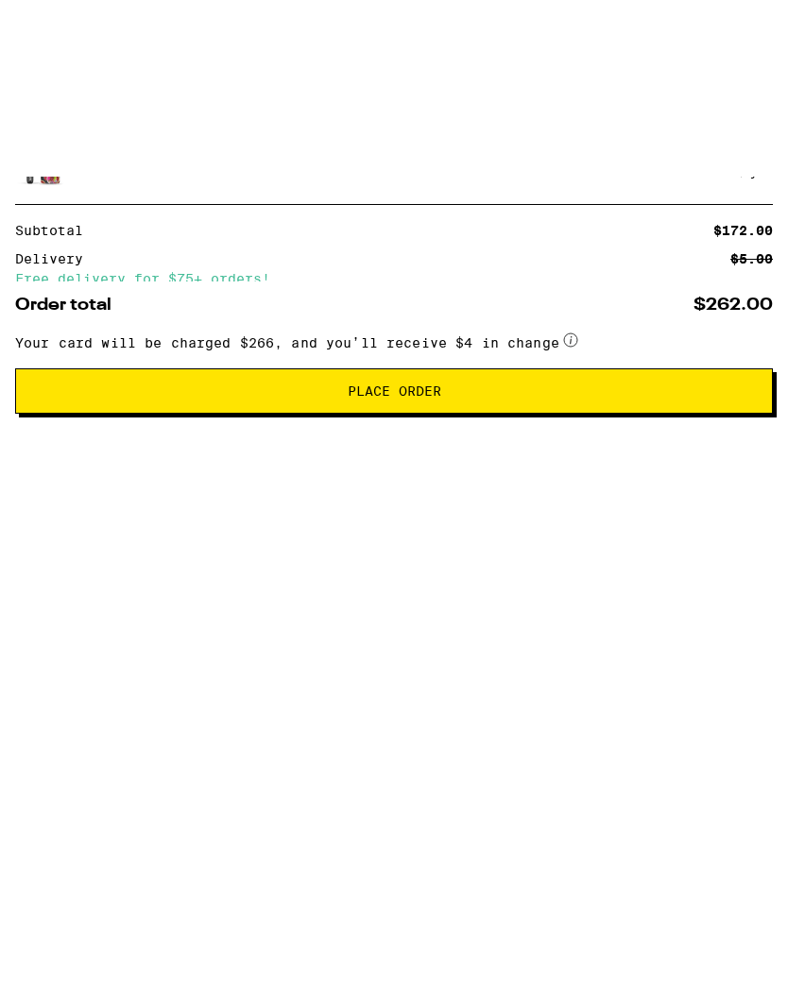
scroll to position [958, 0]
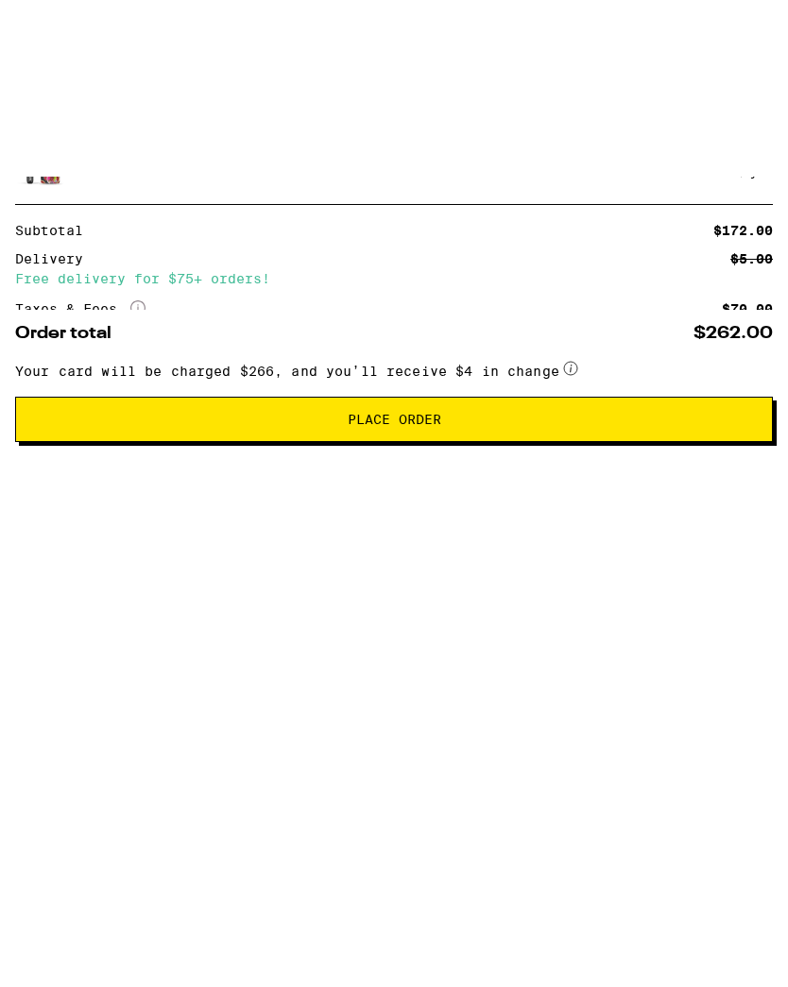
type input "20"
click at [628, 598] on span "Place Order" at bounding box center [394, 596] width 726 height 13
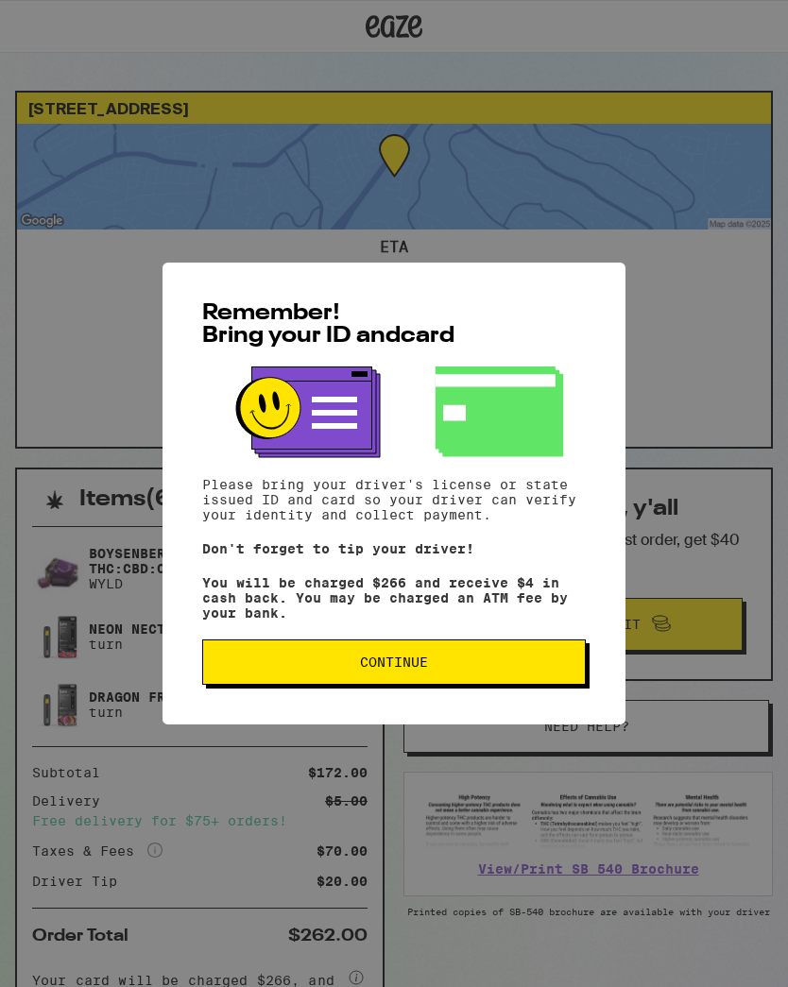
click at [487, 685] on button "Continue" at bounding box center [394, 662] width 384 height 45
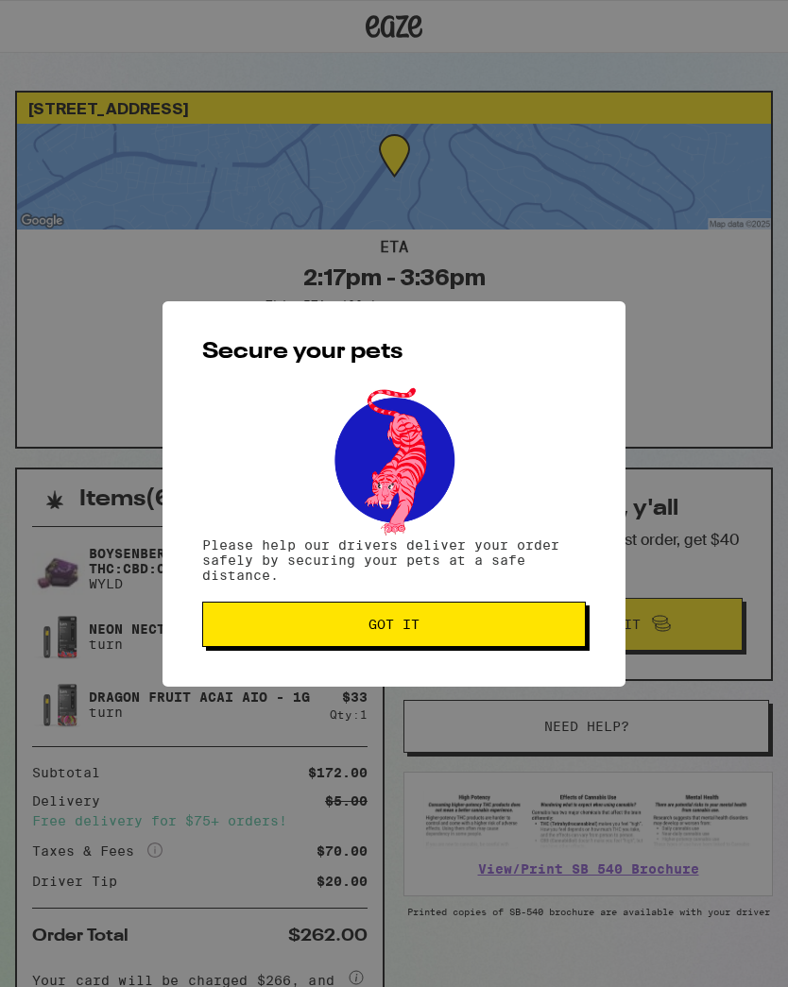
click at [509, 619] on button "Got it" at bounding box center [394, 624] width 384 height 45
